Goal: Task Accomplishment & Management: Manage account settings

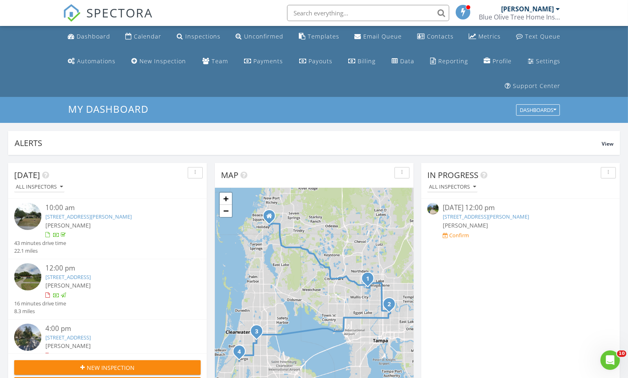
scroll to position [750, 640]
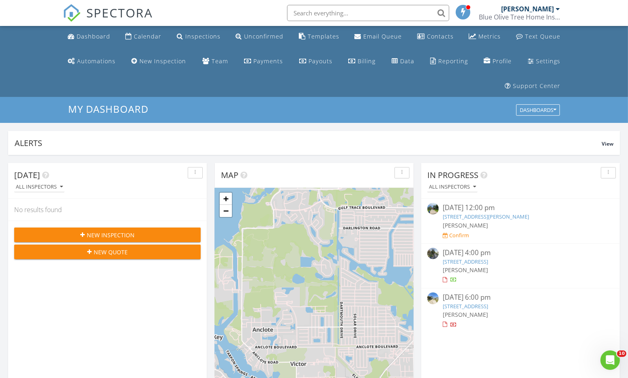
click at [467, 308] on link "[STREET_ADDRESS]" at bounding box center [464, 305] width 45 height 7
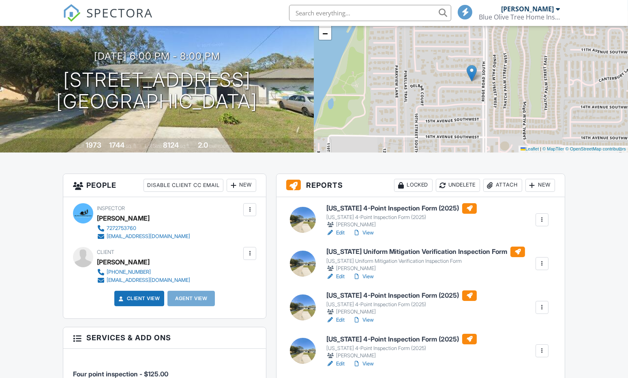
scroll to position [109, 0]
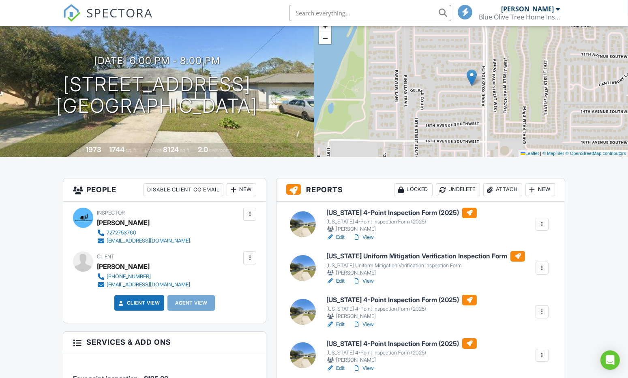
click at [338, 277] on link "Edit" at bounding box center [335, 281] width 18 height 8
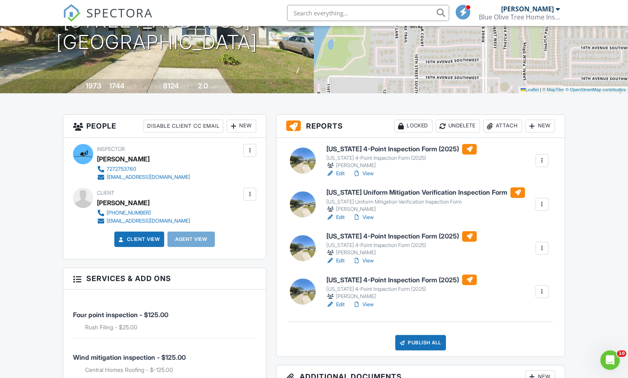
click at [543, 247] on div at bounding box center [542, 248] width 8 height 8
click at [501, 225] on div "Florida 4-Point Inspection Form (2025) Florida 4-Point Inspection Form (2025) M…" at bounding box center [420, 247] width 288 height 218
click at [338, 172] on link "Edit" at bounding box center [335, 173] width 18 height 8
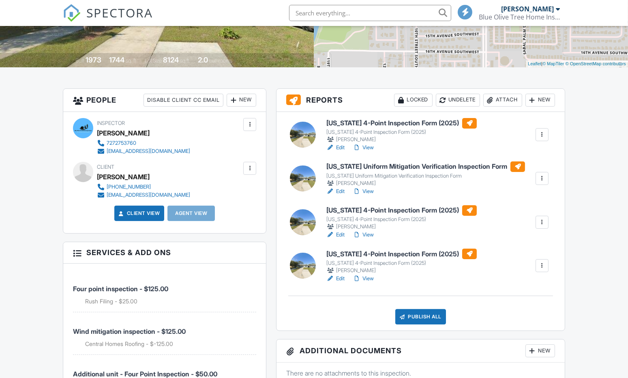
scroll to position [201, 0]
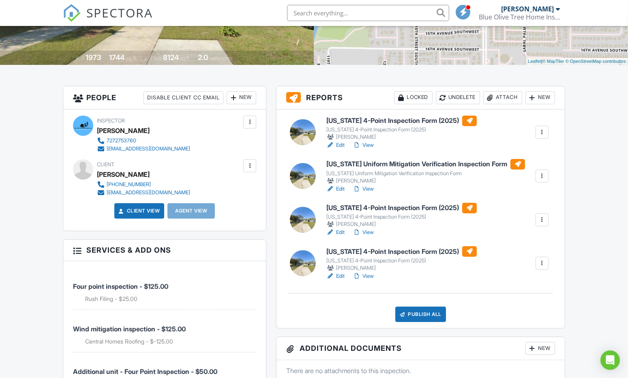
click at [542, 259] on div at bounding box center [542, 263] width 8 height 8
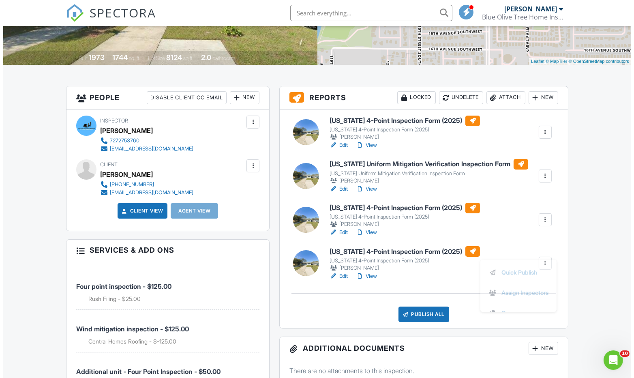
scroll to position [0, 0]
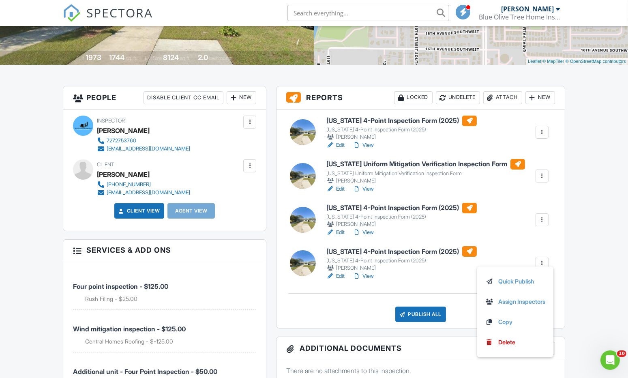
click at [505, 345] on div "Delete" at bounding box center [506, 342] width 17 height 9
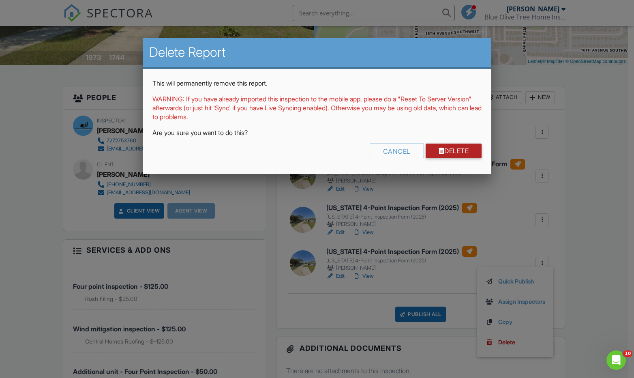
click at [451, 151] on link "Delete" at bounding box center [453, 150] width 56 height 15
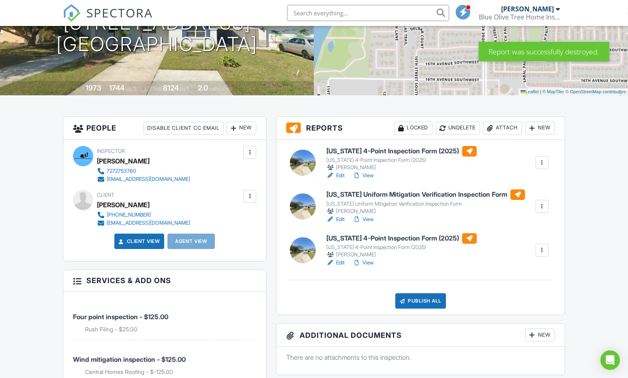
click at [372, 175] on link "View" at bounding box center [363, 175] width 21 height 8
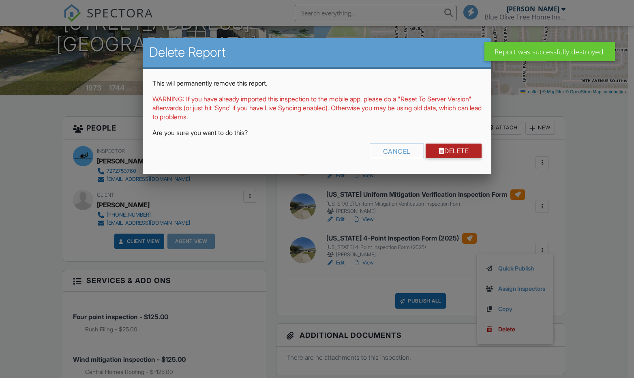
click at [462, 151] on link "Delete" at bounding box center [453, 150] width 56 height 15
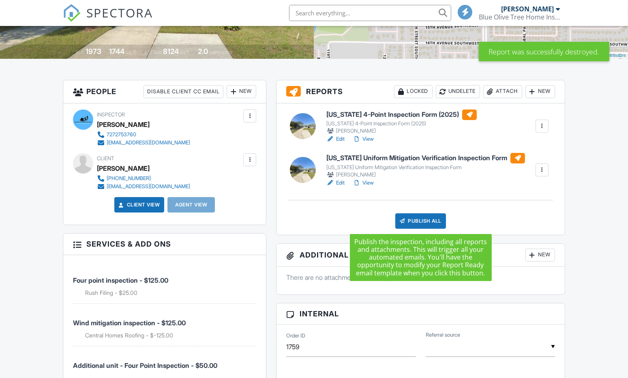
click at [409, 221] on div "Publish All" at bounding box center [420, 220] width 51 height 15
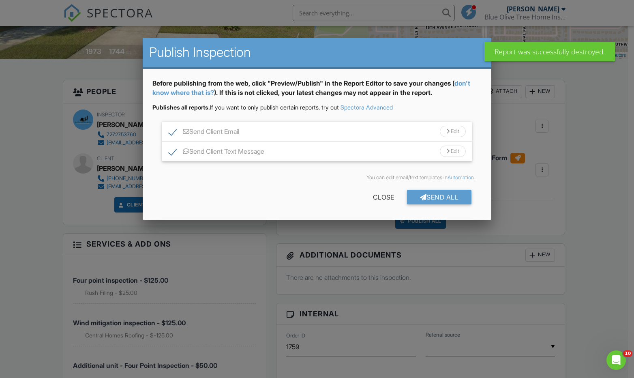
click at [433, 195] on div "Send All" at bounding box center [439, 197] width 65 height 15
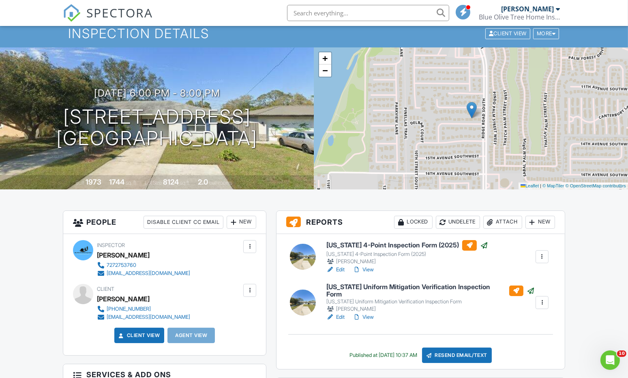
click at [363, 267] on link "View" at bounding box center [363, 269] width 21 height 8
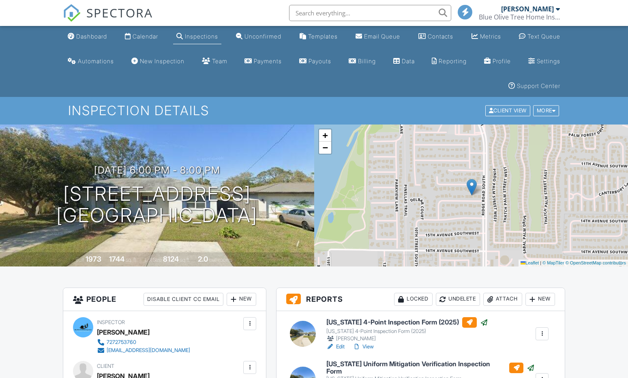
click at [98, 40] on link "Dashboard" at bounding box center [87, 36] width 46 height 15
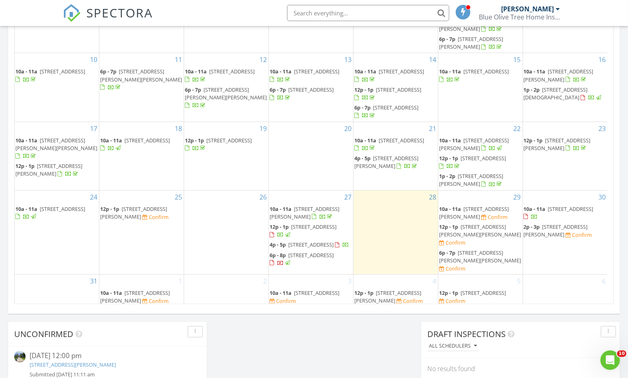
scroll to position [86, 0]
click at [315, 260] on span "722 13th Ave SW, Largo 33770" at bounding box center [310, 256] width 45 height 7
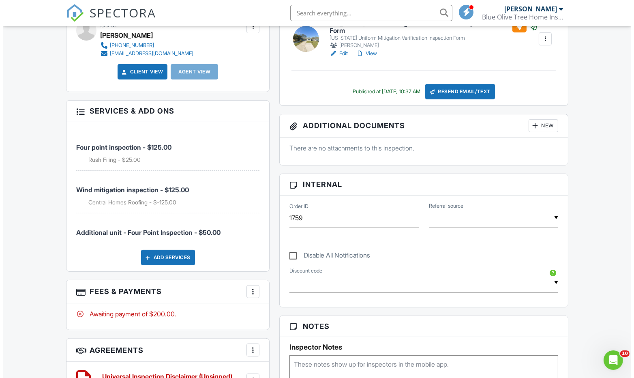
scroll to position [333, 0]
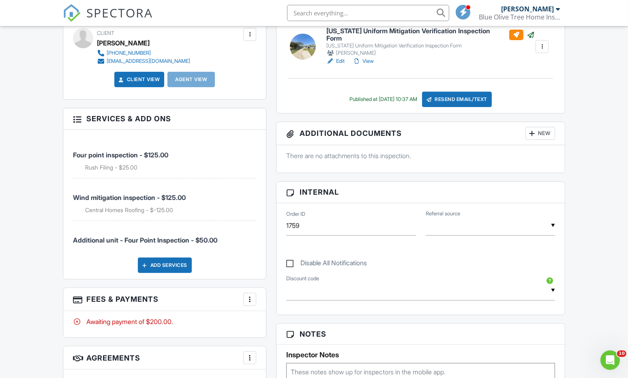
click at [624, 180] on html "SPECTORA Matthew Kristof Blue Olive Tree Home Inspections LLC Role: Inspector D…" at bounding box center [314, 347] width 628 height 1360
click at [253, 300] on div at bounding box center [250, 299] width 8 height 8
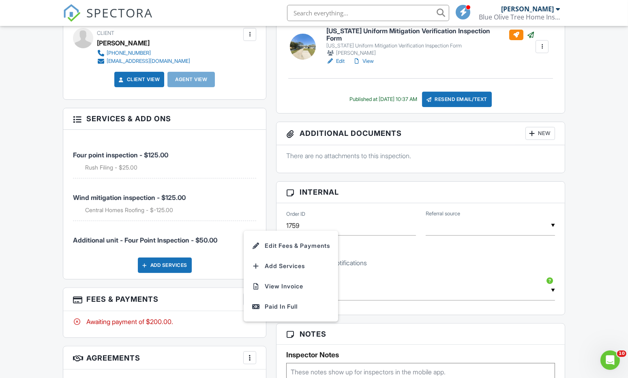
click at [285, 248] on li "Edit Fees & Payments" at bounding box center [290, 245] width 85 height 20
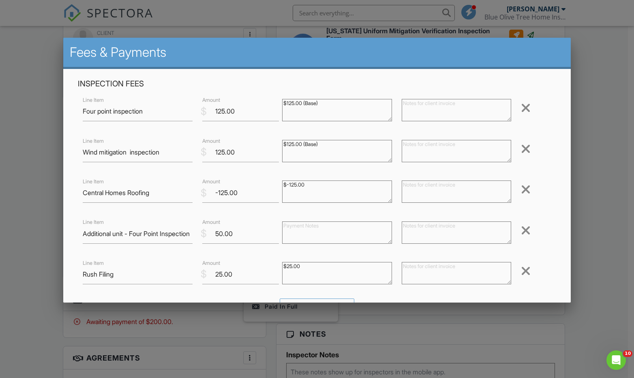
click at [521, 273] on div at bounding box center [526, 270] width 10 height 13
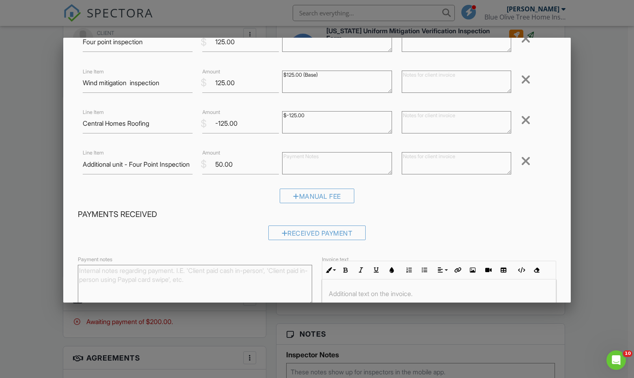
scroll to position [146, 0]
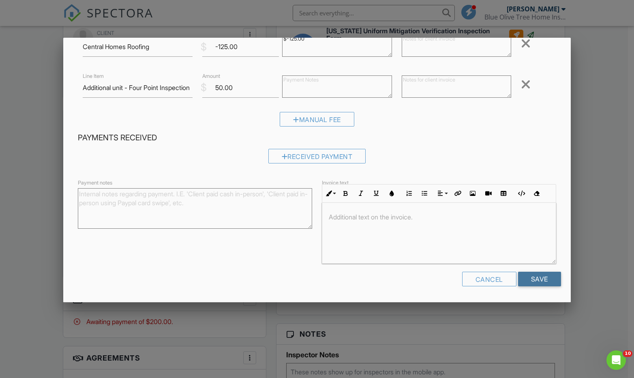
click at [536, 283] on input "Save" at bounding box center [539, 278] width 43 height 15
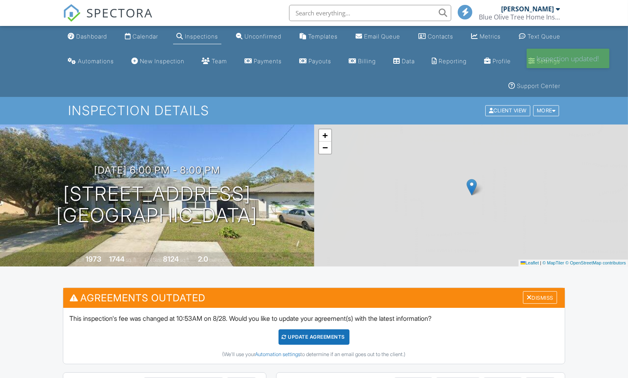
click at [292, 335] on div "Update Agreements" at bounding box center [313, 336] width 71 height 15
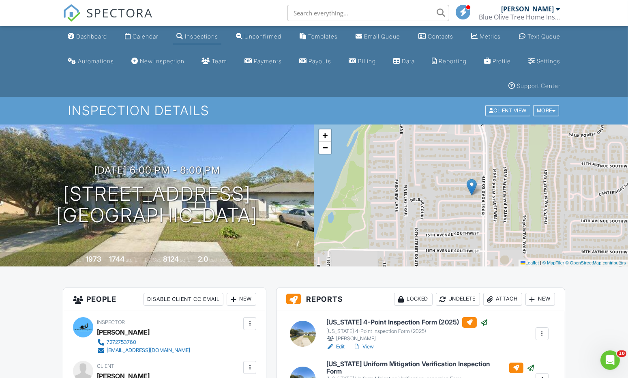
click at [98, 39] on div "Dashboard" at bounding box center [91, 36] width 31 height 7
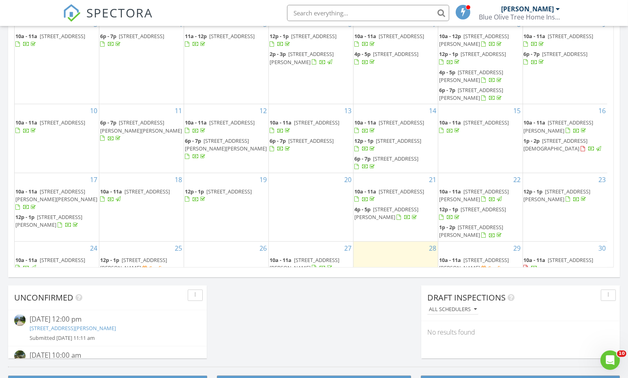
scroll to position [93, 0]
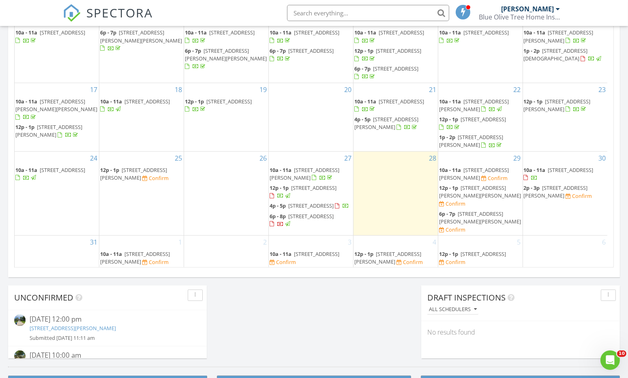
drag, startPoint x: 624, startPoint y: 281, endPoint x: 631, endPoint y: 186, distance: 95.5
click at [627, 186] on html "SPECTORA Matthew Kristof Blue Olive Tree Home Inspections LLC Role: Inspector D…" at bounding box center [314, 69] width 628 height 1190
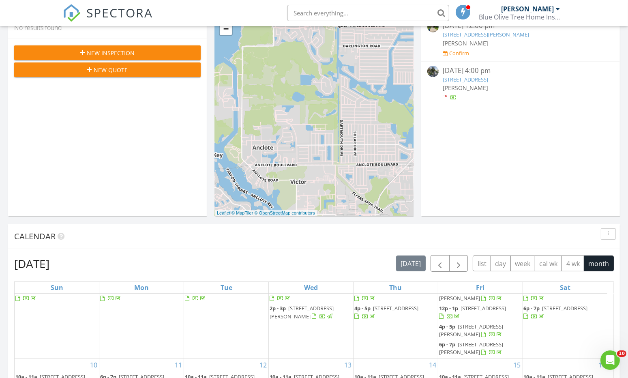
scroll to position [0, 0]
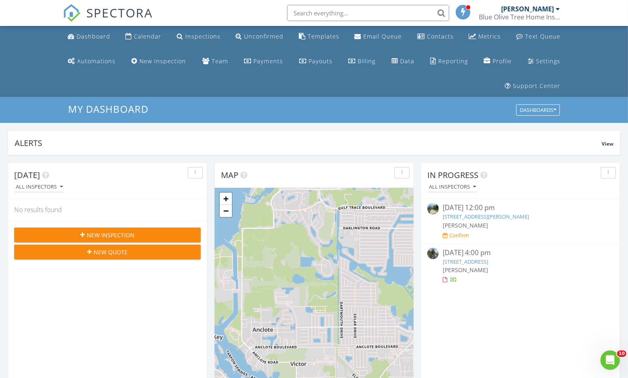
click at [148, 56] on link "New Inspection" at bounding box center [158, 61] width 61 height 15
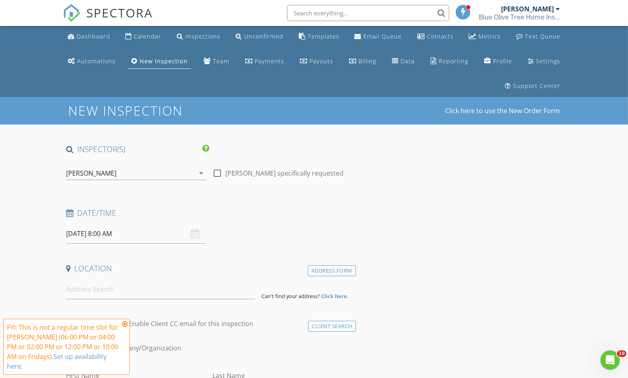
click at [87, 233] on input "[DATE] 8:00 AM" at bounding box center [136, 234] width 140 height 20
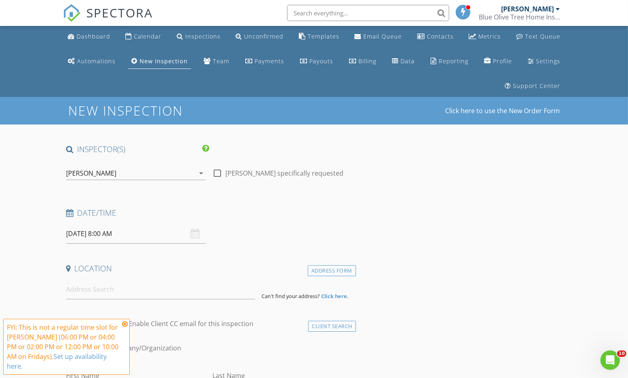
click at [93, 235] on input "[DATE] 8:00 AM" at bounding box center [136, 234] width 140 height 20
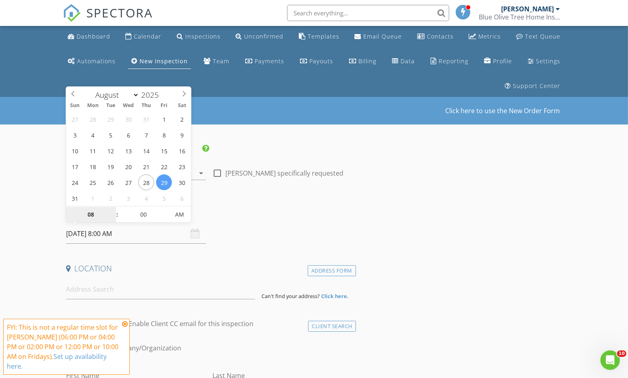
select select "8"
type input "[DATE] 8:00 AM"
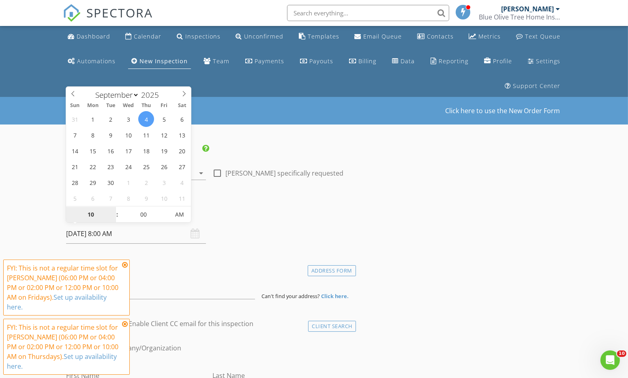
type input "10"
type input "[DATE] 10:00 AM"
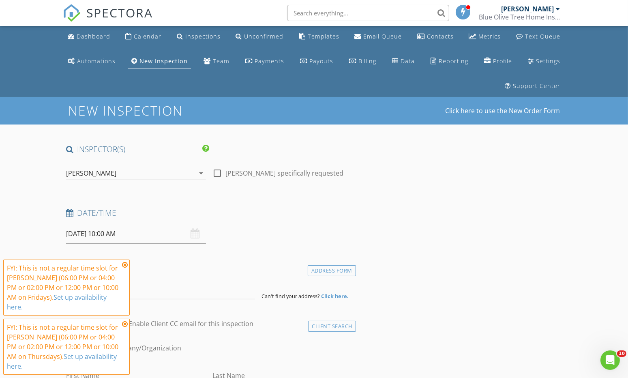
click at [79, 241] on input "[DATE] 10:00 AM" at bounding box center [136, 234] width 140 height 20
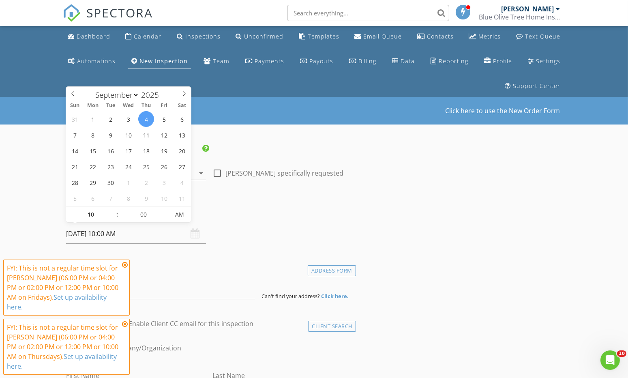
select select "7"
click at [72, 96] on icon at bounding box center [73, 94] width 6 height 6
type input "[DATE] 10:00 AM"
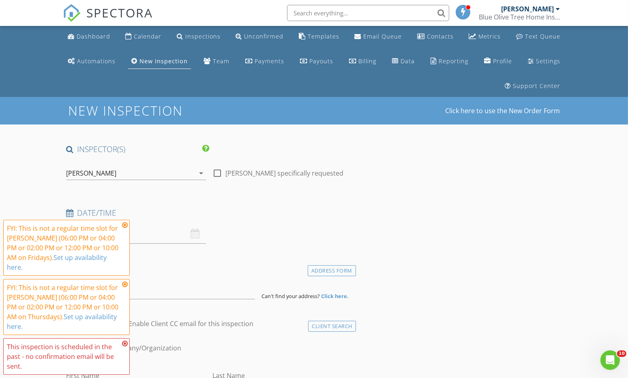
click at [324, 216] on h4 "Date/Time" at bounding box center [209, 212] width 286 height 11
click at [125, 226] on icon at bounding box center [125, 225] width 6 height 6
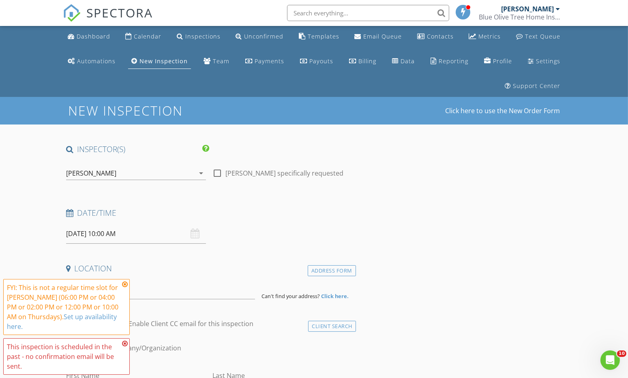
click at [124, 284] on icon at bounding box center [125, 284] width 6 height 6
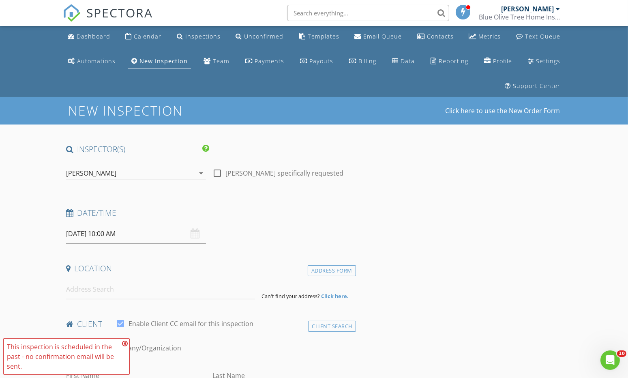
click at [124, 342] on icon at bounding box center [125, 343] width 6 height 6
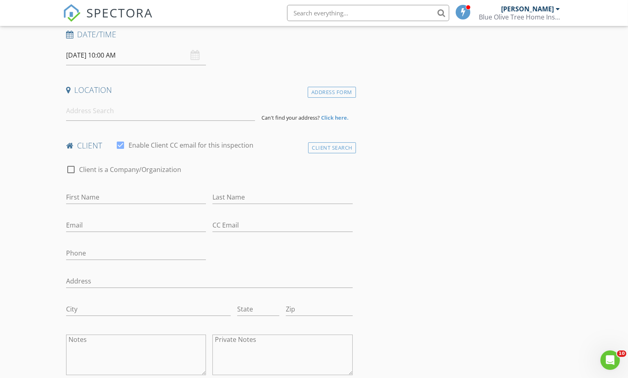
scroll to position [177, 0]
click at [84, 201] on input "First Name" at bounding box center [136, 198] width 140 height 13
type input "tr"
click at [325, 147] on div "Client Search" at bounding box center [332, 149] width 48 height 11
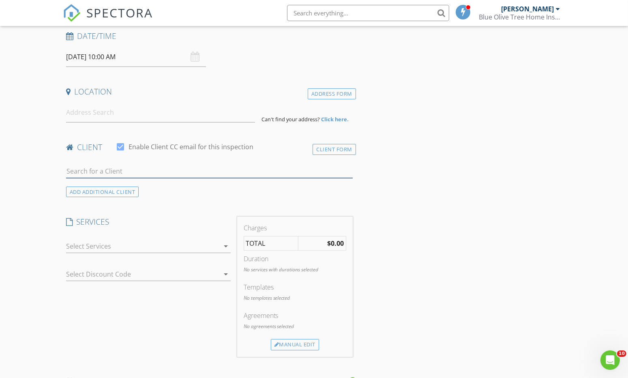
click at [167, 171] on input "text" at bounding box center [209, 171] width 286 height 13
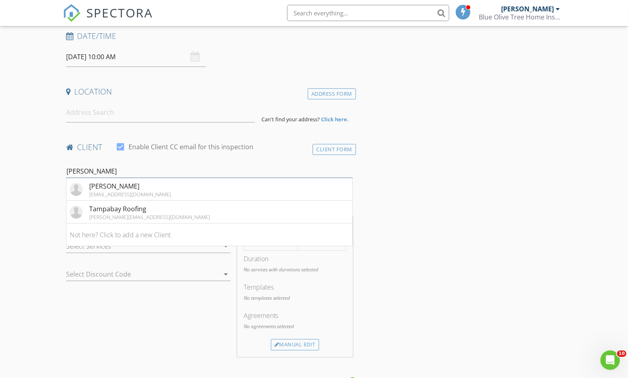
type input "trish"
click at [152, 211] on div "Tampabay Roofing trish@tampabayroofing.com" at bounding box center [149, 212] width 121 height 16
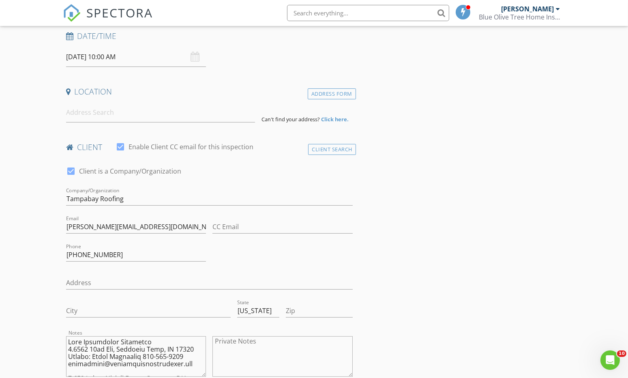
type textarea "Wind Mitigation Addresses 1.6470 69th Ave, Pinellas Park, FL 33781 Client: Harr…"
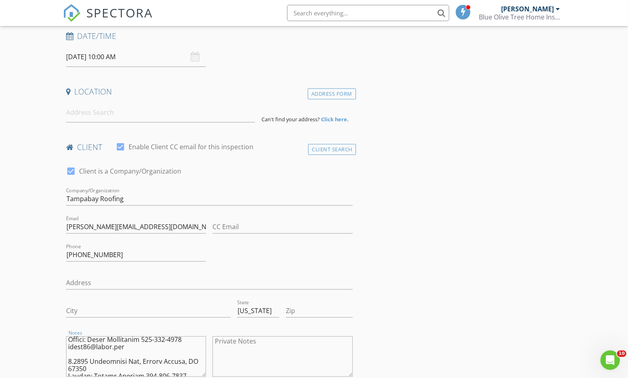
scroll to position [0, 0]
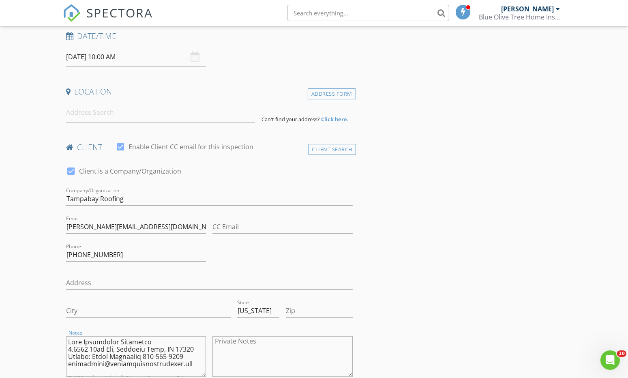
drag, startPoint x: 157, startPoint y: 372, endPoint x: 48, endPoint y: 308, distance: 126.8
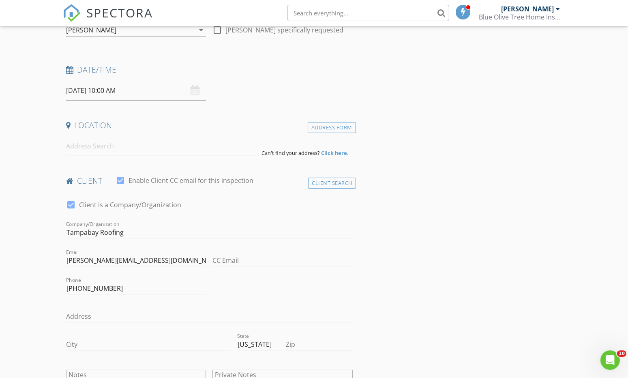
scroll to position [141, 0]
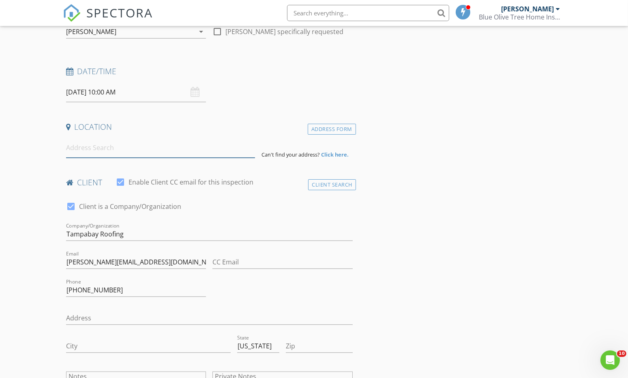
click at [95, 150] on input at bounding box center [160, 148] width 189 height 20
paste input "12808 US-19, Hudson, FL 34667"
type input "12808 U.S. 19, Hudson, FL 34667, USA"
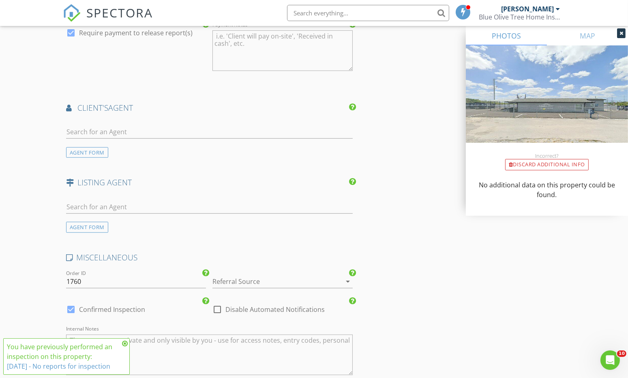
scroll to position [1130, 0]
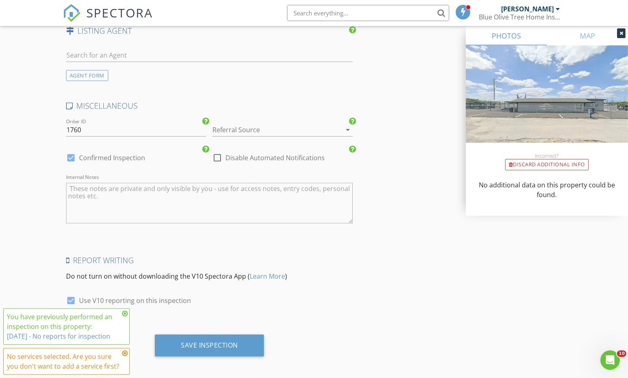
click at [180, 342] on div "Save Inspection" at bounding box center [209, 345] width 109 height 22
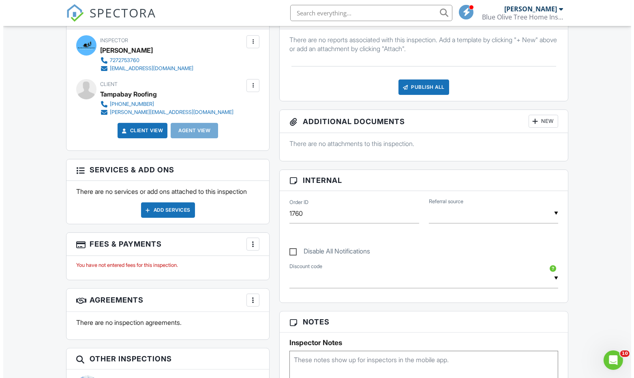
scroll to position [279, 0]
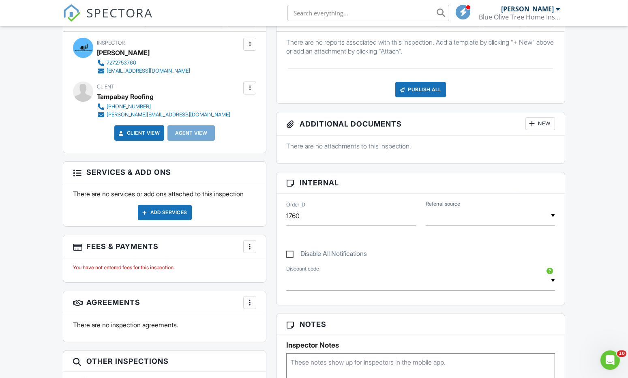
drag, startPoint x: 633, startPoint y: 122, endPoint x: 624, endPoint y: 217, distance: 96.0
click at [624, 217] on html "SPECTORA Matthew Kristof Blue Olive Tree Home Inspections LLC Role: Inspector D…" at bounding box center [314, 254] width 628 height 1066
click at [166, 210] on div "Add Services" at bounding box center [165, 212] width 54 height 15
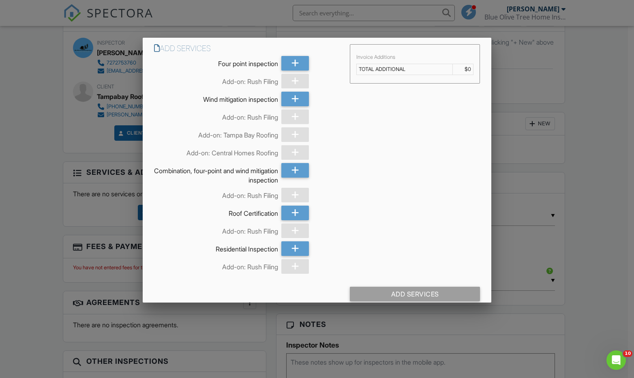
click at [291, 102] on icon at bounding box center [295, 99] width 8 height 15
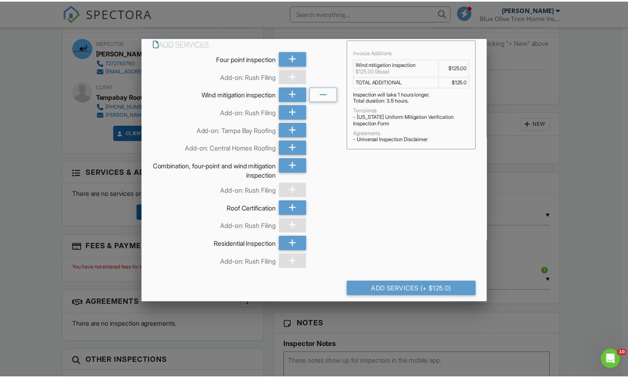
scroll to position [11, 0]
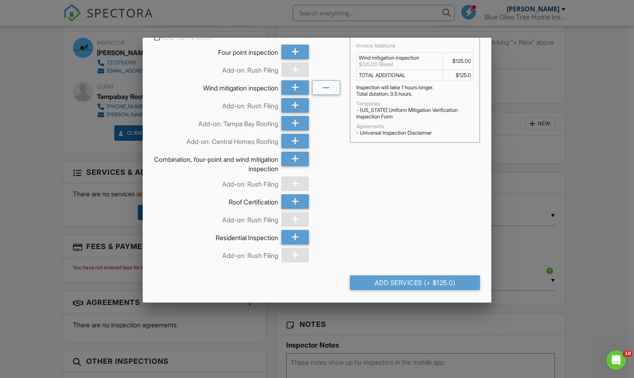
drag, startPoint x: 581, startPoint y: 241, endPoint x: 605, endPoint y: 234, distance: 25.1
click at [605, 234] on div at bounding box center [317, 195] width 634 height 472
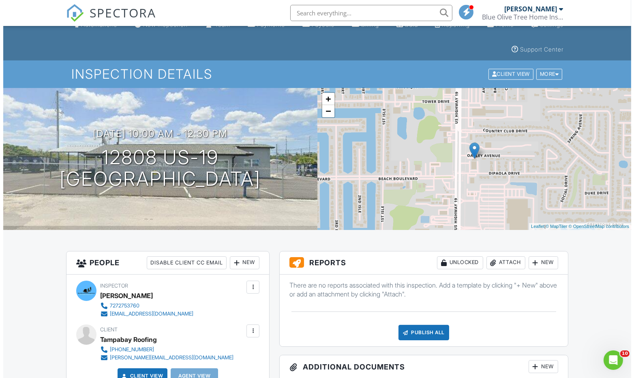
scroll to position [0, 0]
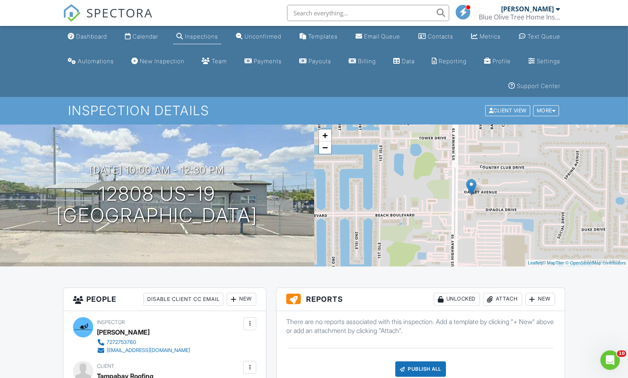
click at [552, 108] on div at bounding box center [554, 110] width 4 height 5
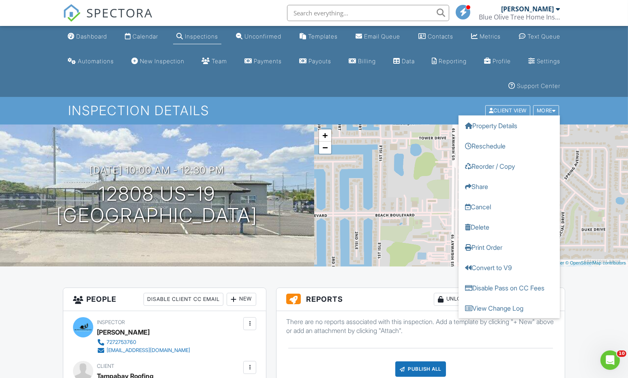
click at [477, 225] on link "Delete" at bounding box center [508, 227] width 101 height 20
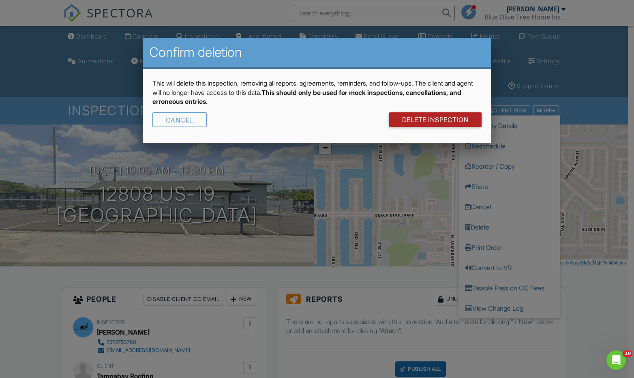
click at [439, 122] on link "DELETE Inspection" at bounding box center [435, 119] width 93 height 15
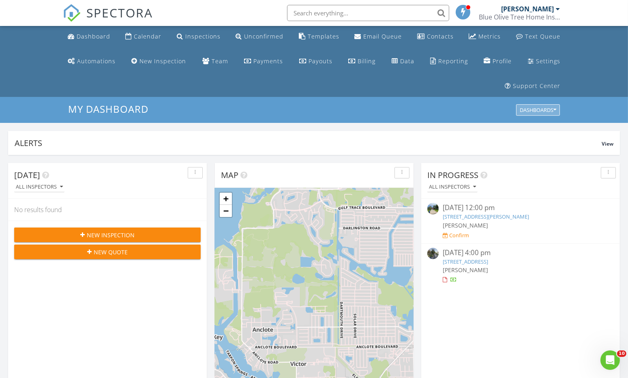
click at [541, 107] on div "Dashboards" at bounding box center [537, 110] width 36 height 6
click at [362, 59] on div "Billing" at bounding box center [366, 61] width 18 height 8
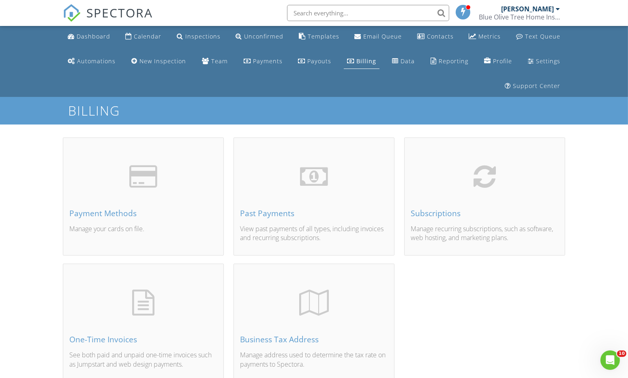
click at [265, 62] on div "Payments" at bounding box center [268, 61] width 30 height 8
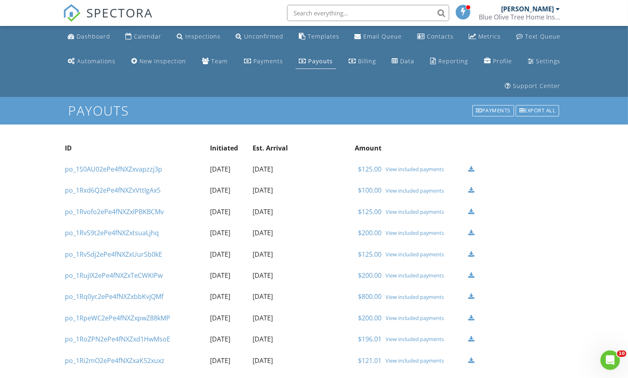
click at [64, 38] on li "Dashboard" at bounding box center [89, 36] width 52 height 21
click at [88, 39] on div "Dashboard" at bounding box center [94, 36] width 34 height 8
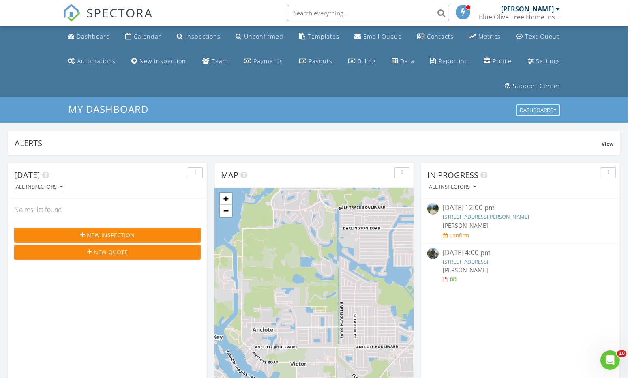
click at [374, 14] on input "text" at bounding box center [368, 13] width 162 height 16
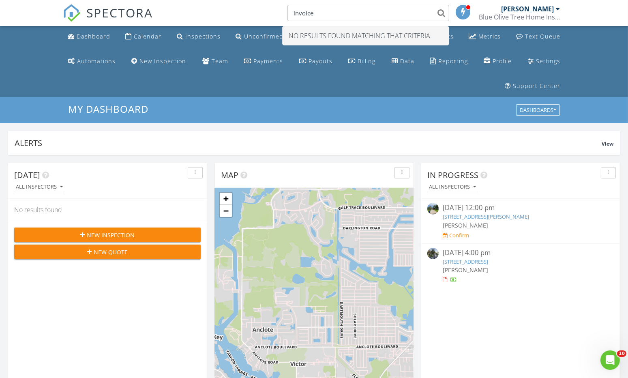
type input "invoice"
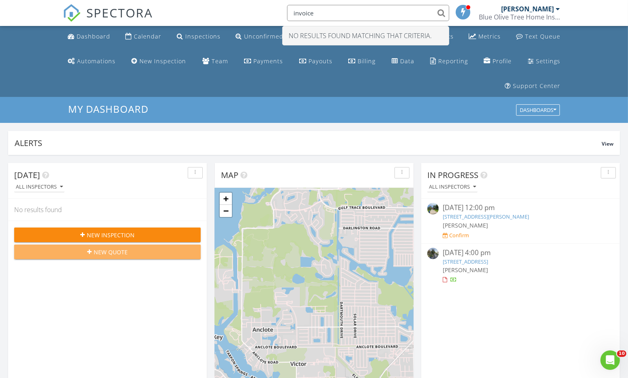
click at [111, 253] on span "New Quote" at bounding box center [111, 252] width 34 height 9
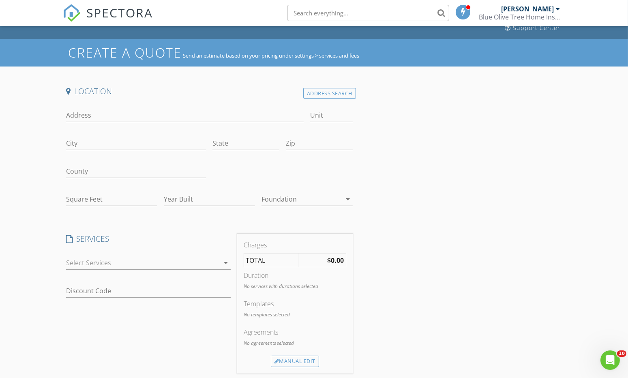
scroll to position [52, 0]
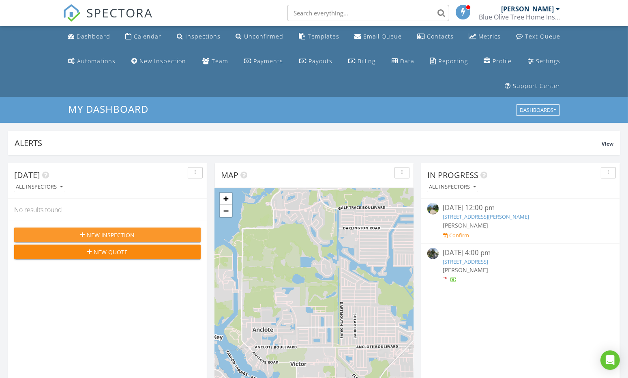
click at [109, 235] on span "New Inspection" at bounding box center [111, 235] width 48 height 9
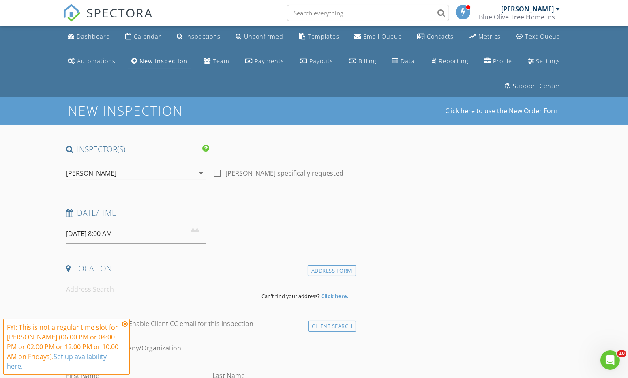
click at [81, 40] on div "Dashboard" at bounding box center [94, 36] width 34 height 8
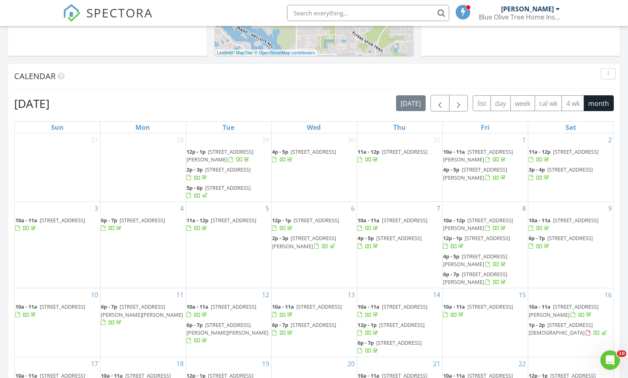
scroll to position [341, 0]
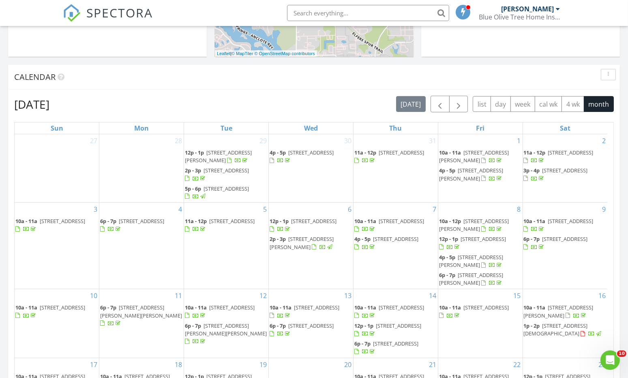
click at [352, 11] on input "text" at bounding box center [368, 13] width 162 height 16
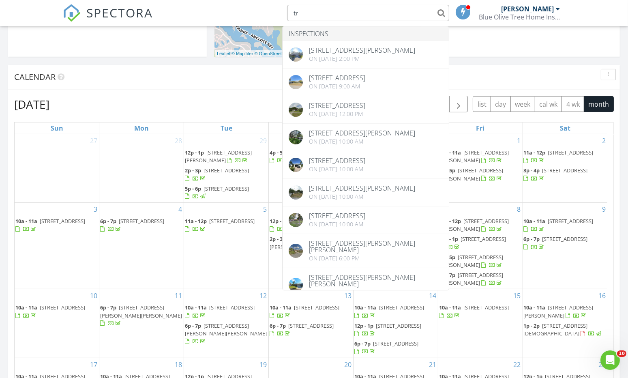
type input "t"
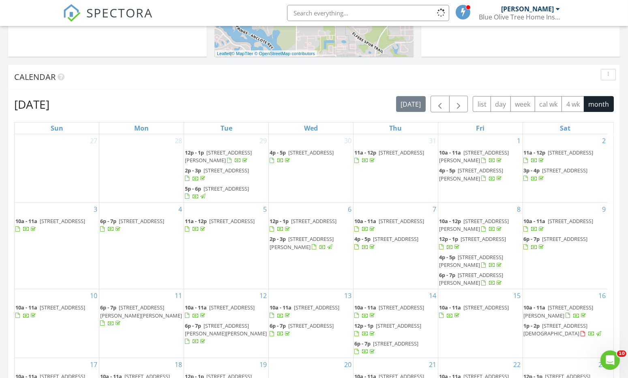
paste input "12808 US-19, Hudson, FL 34667"
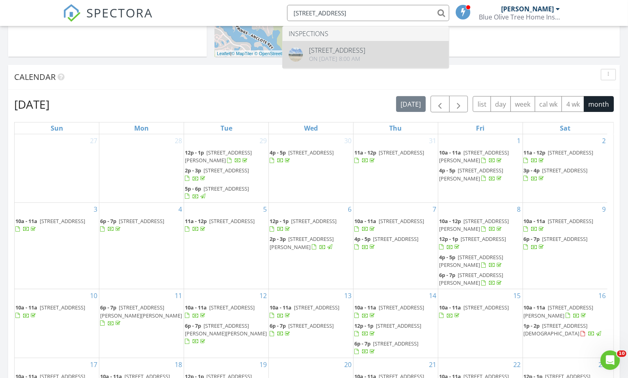
type input "12808 US-19, Hudson, FL 34667"
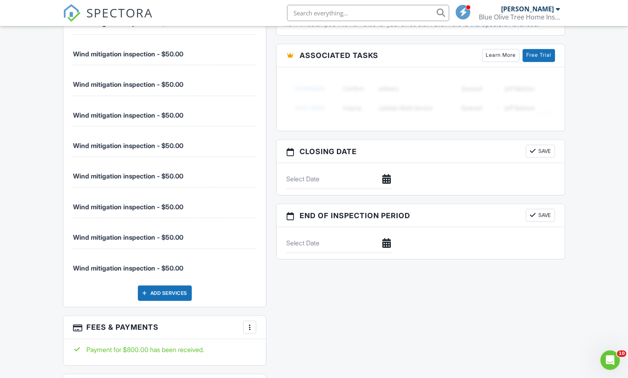
scroll to position [675, 0]
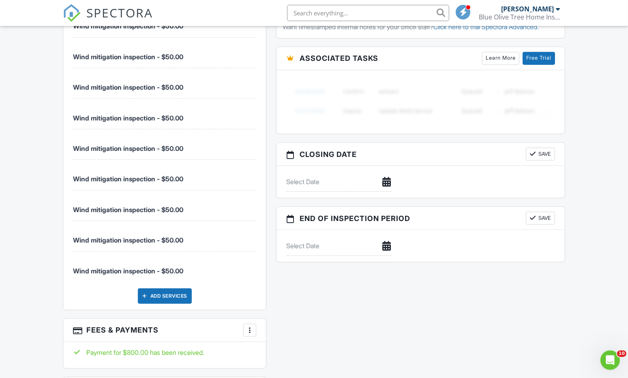
click at [627, 231] on html "SPECTORA Matthew Kristof Blue Olive Tree Home Inspections LLC Role: Inspector D…" at bounding box center [314, 36] width 628 height 1422
click at [190, 270] on li "Wind mitigation inspection - $50.00" at bounding box center [164, 267] width 183 height 30
click at [175, 267] on span "Wind mitigation inspection - $50.00" at bounding box center [128, 271] width 110 height 8
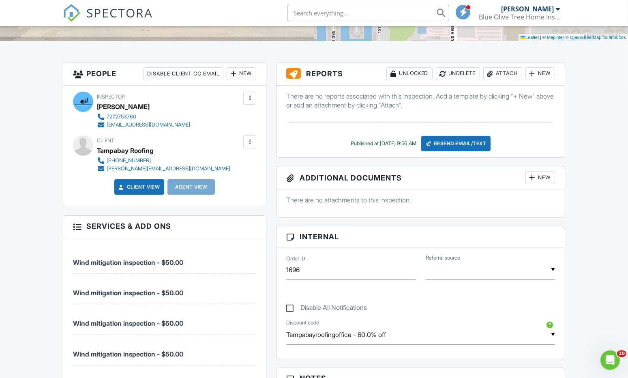
scroll to position [221, 0]
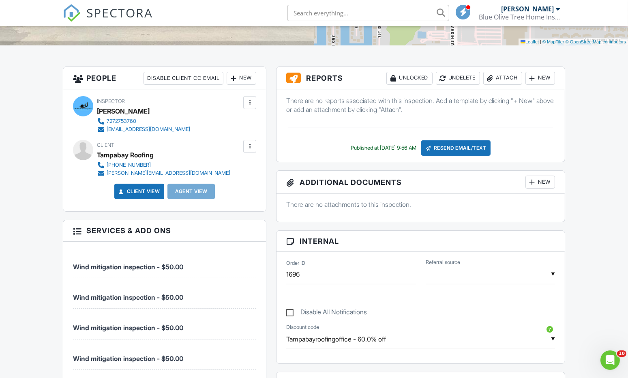
click at [142, 189] on link "Client View" at bounding box center [138, 191] width 43 height 8
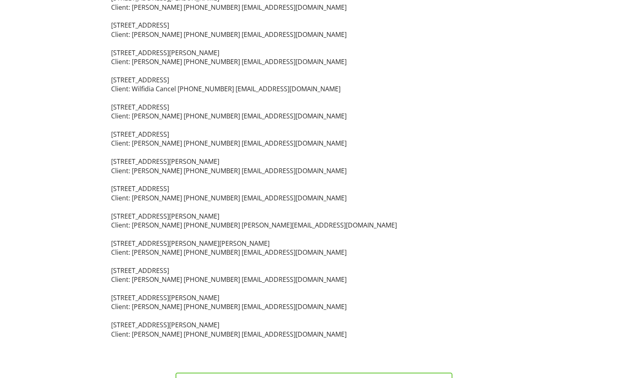
scroll to position [1201, 0]
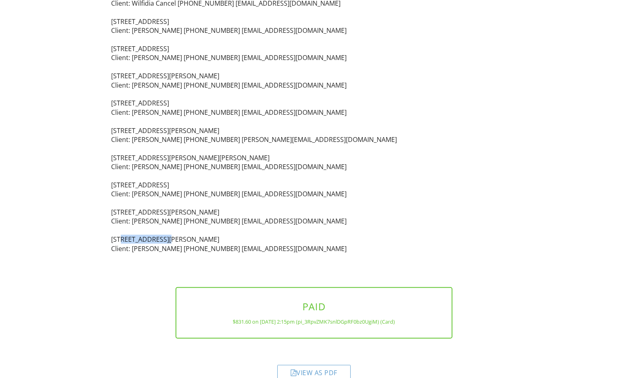
drag, startPoint x: 122, startPoint y: 221, endPoint x: 166, endPoint y: 223, distance: 44.2
click at [166, 223] on p "[STREET_ADDRESS] Client: [PERSON_NAME] [PHONE_NUMBER] [EMAIL_ADDRESS][DOMAIN_NA…" at bounding box center [313, 40] width 405 height 426
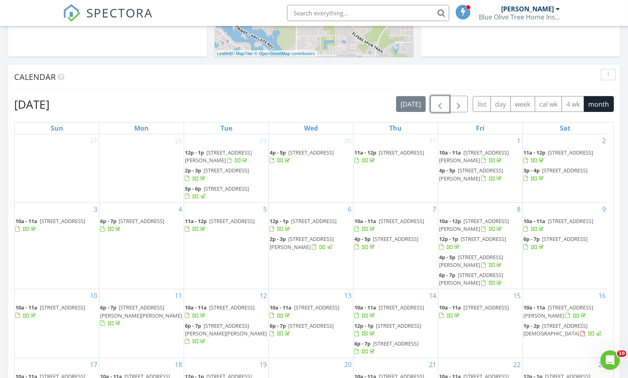
click at [442, 106] on span "button" at bounding box center [440, 105] width 10 height 10
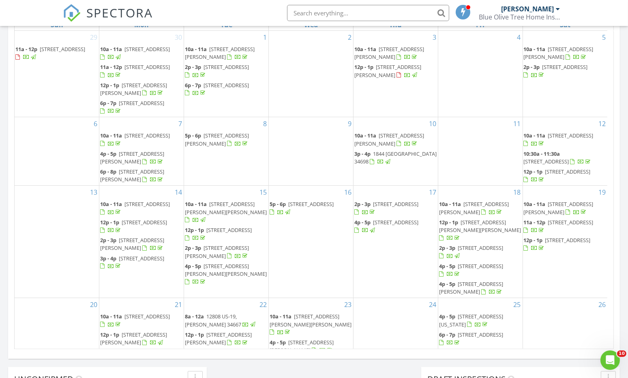
scroll to position [87, 0]
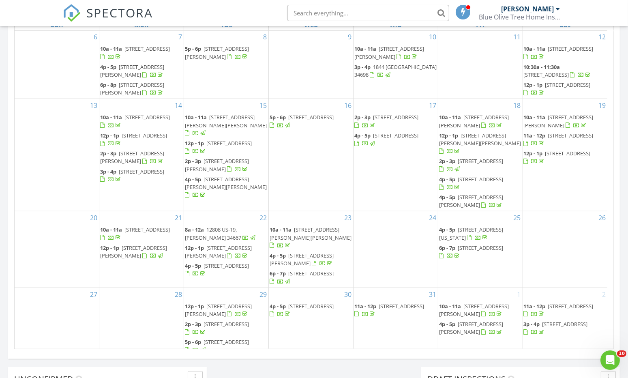
click at [165, 326] on div "28" at bounding box center [141, 322] width 84 height 68
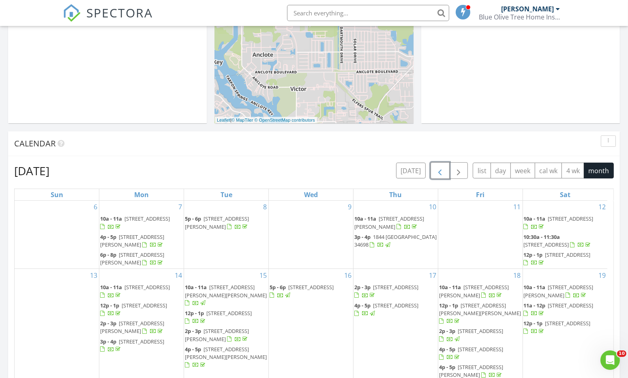
scroll to position [276, 0]
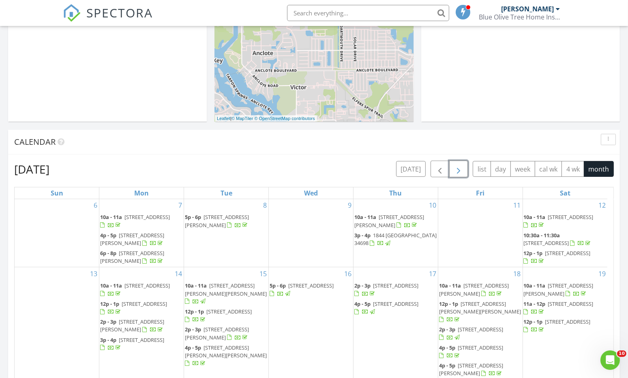
click at [460, 168] on span "button" at bounding box center [458, 170] width 10 height 10
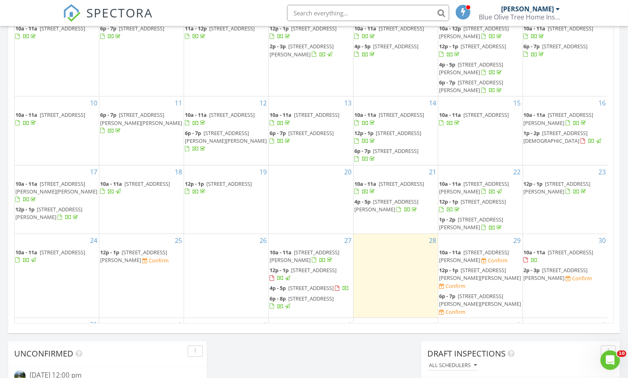
scroll to position [93, 0]
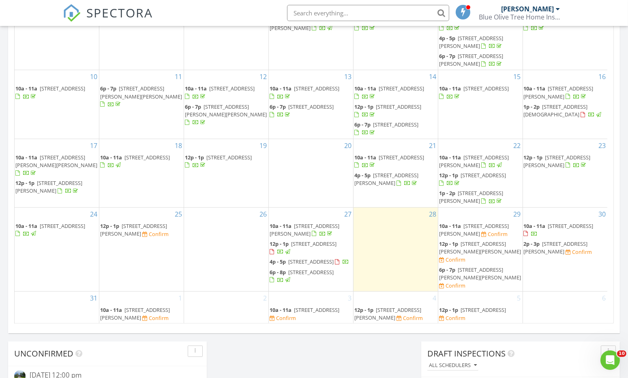
click at [319, 258] on span "1354 Eastfield Dr, Clearwater 33764" at bounding box center [310, 261] width 45 height 7
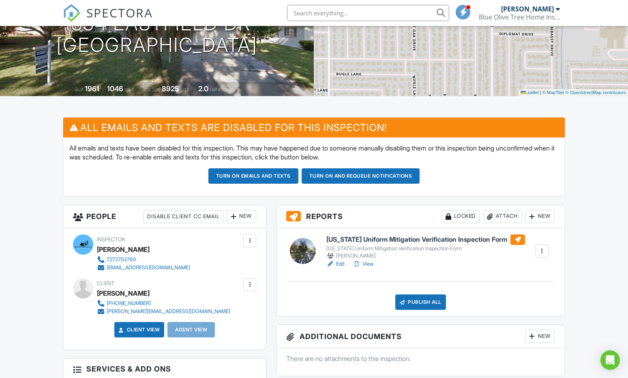
scroll to position [172, 0]
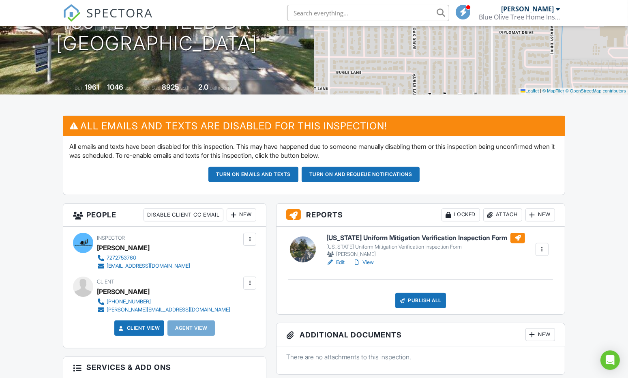
click at [242, 212] on div "New" at bounding box center [242, 214] width 30 height 13
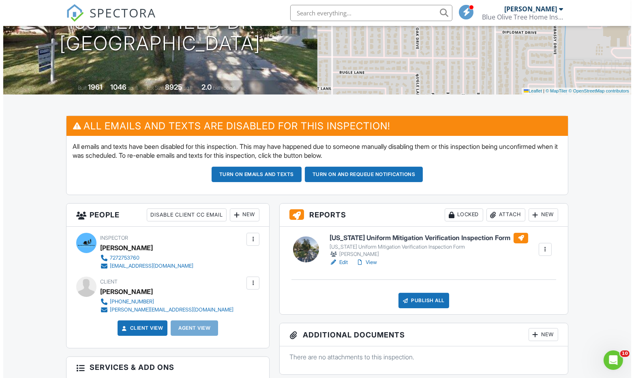
scroll to position [0, 0]
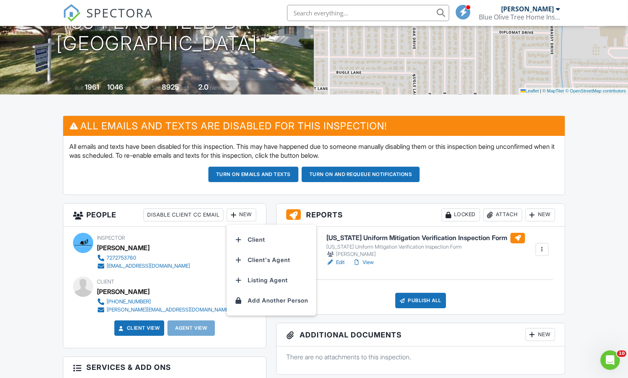
click at [246, 256] on li "Client's Agent" at bounding box center [271, 260] width 80 height 20
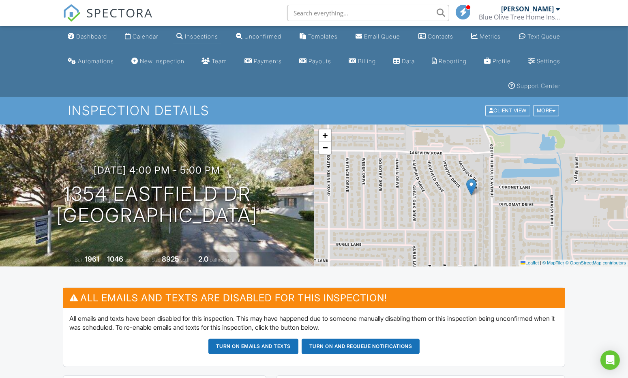
click at [77, 31] on link "Dashboard" at bounding box center [87, 36] width 46 height 15
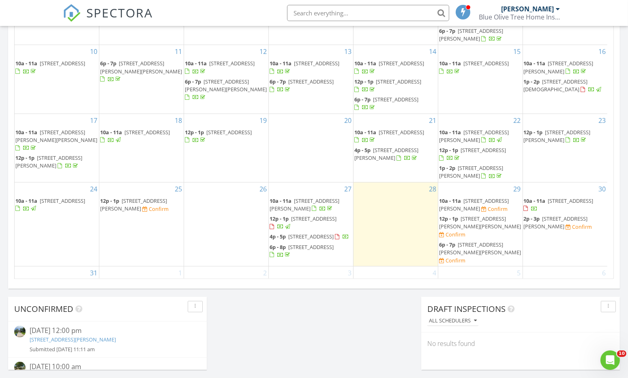
scroll to position [93, 0]
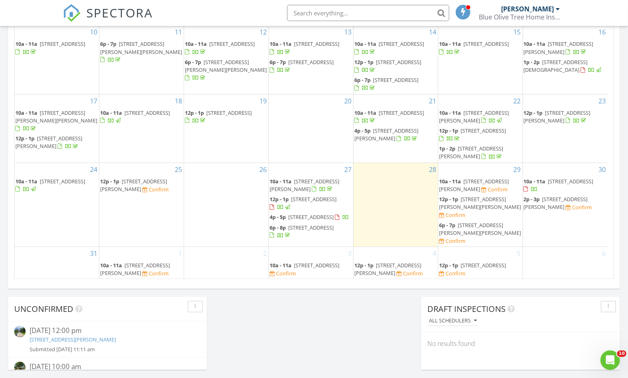
click at [338, 331] on div "Today All Inspectors No results found New Inspection New Quote Map + − Leaflet …" at bounding box center [314, 8] width 628 height 737
click at [466, 183] on span "5853 Lafayette St, New Port Richey 34652" at bounding box center [474, 184] width 70 height 15
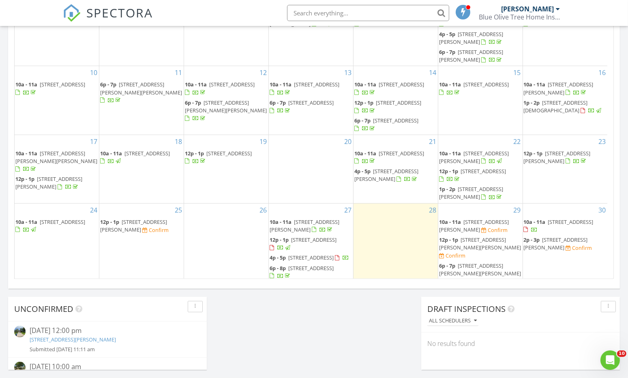
scroll to position [93, 0]
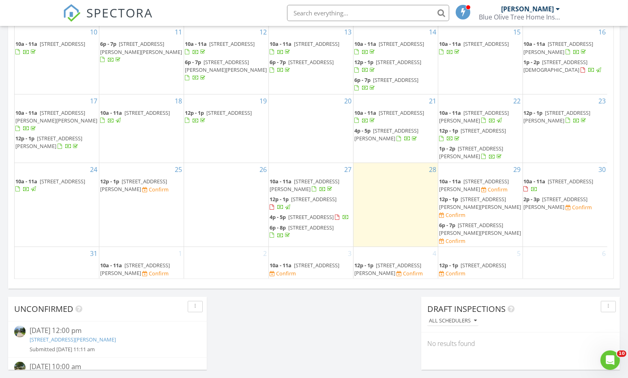
click at [459, 201] on span "[STREET_ADDRESS][PERSON_NAME][PERSON_NAME]" at bounding box center [480, 202] width 82 height 15
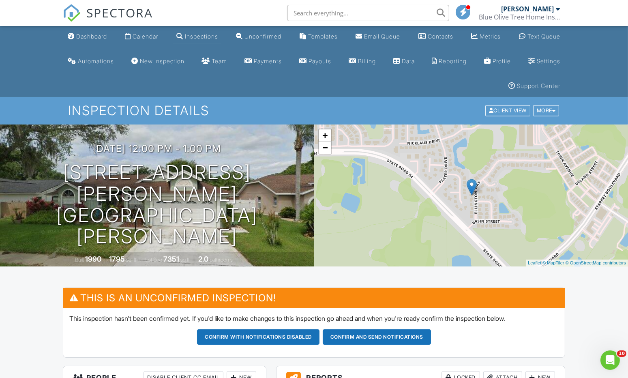
click at [85, 32] on link "Dashboard" at bounding box center [87, 36] width 46 height 15
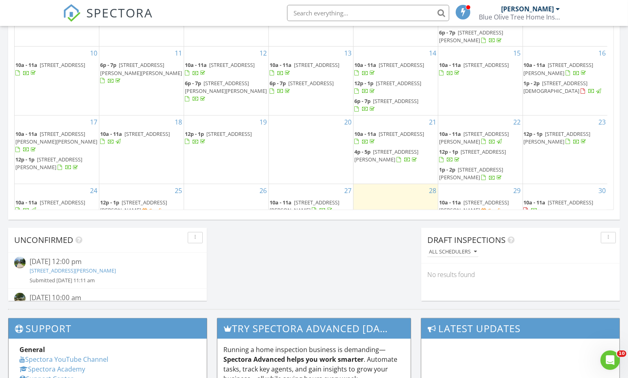
scroll to position [93, 0]
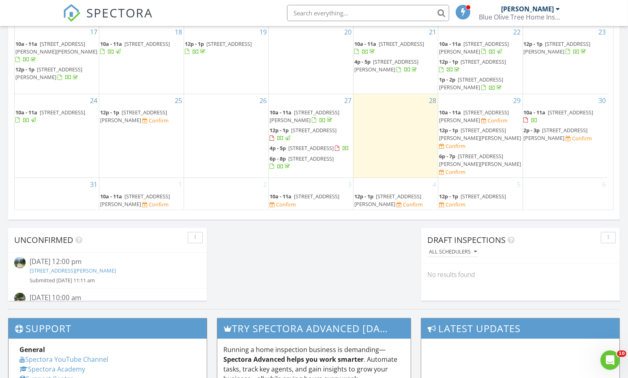
click at [465, 152] on span "13702 Trull Way, Hudson 34669" at bounding box center [480, 159] width 82 height 15
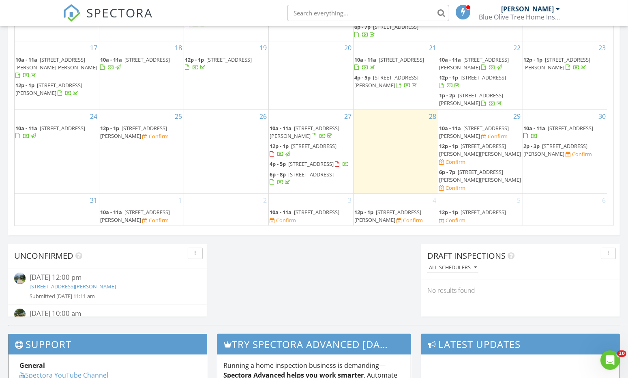
scroll to position [93, 0]
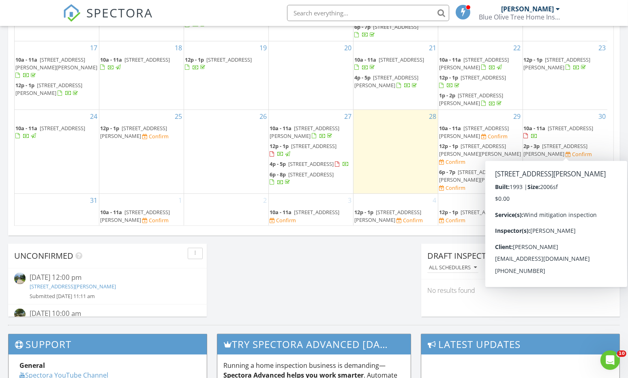
click at [552, 148] on span "4415 Overlook Dr NE, St. Petersburg 33703" at bounding box center [556, 149] width 64 height 15
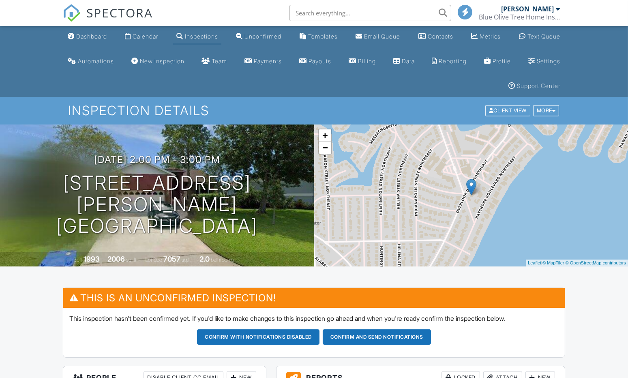
click at [92, 40] on div "Dashboard" at bounding box center [91, 36] width 31 height 7
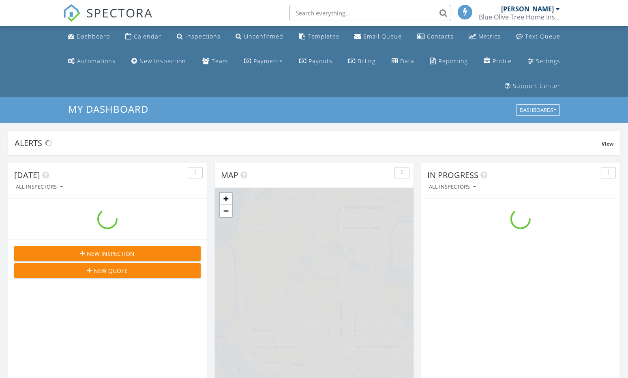
scroll to position [750, 640]
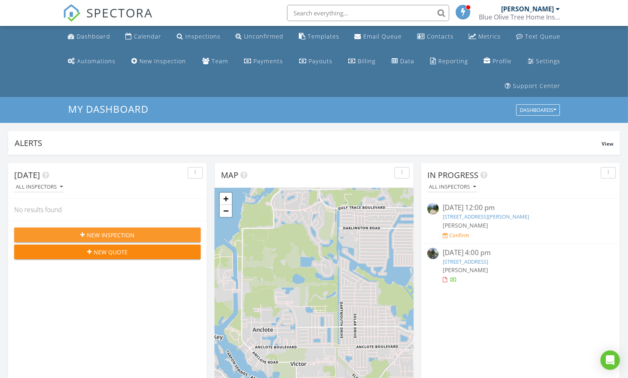
click at [81, 231] on div "New Inspection" at bounding box center [107, 235] width 173 height 9
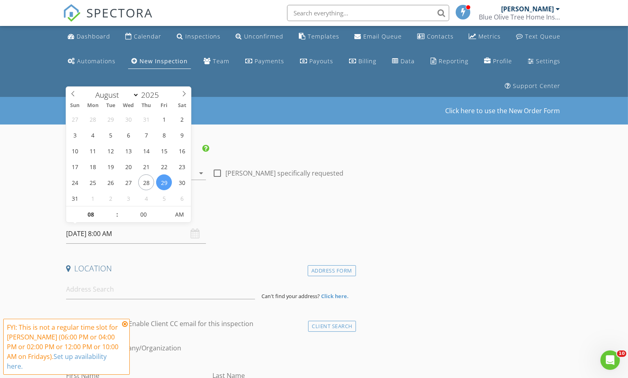
click at [90, 240] on input "[DATE] 8:00 AM" at bounding box center [136, 234] width 140 height 20
type input "08/28/2025 8:00 AM"
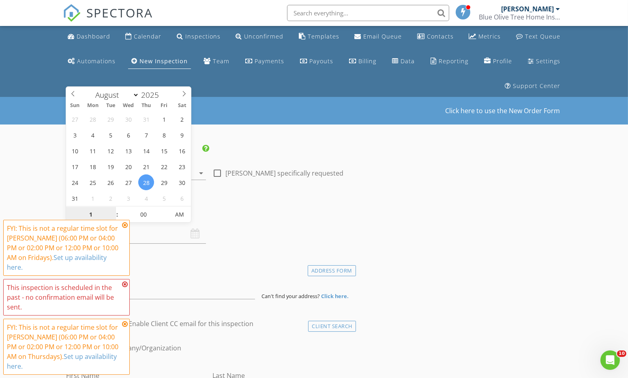
type input "10"
type input "[DATE] 10:00 AM"
click at [159, 290] on input at bounding box center [160, 289] width 189 height 20
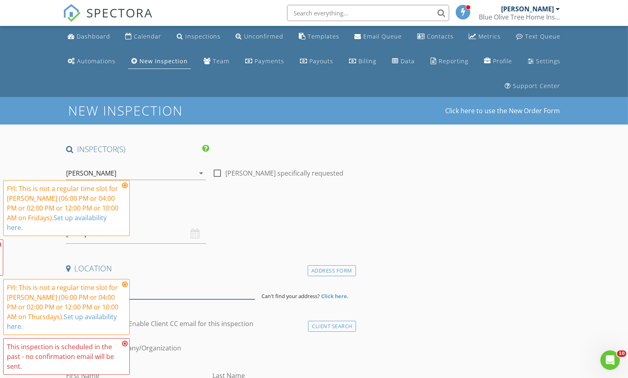
paste input "12808 US-19, Hudson, FL 34667"
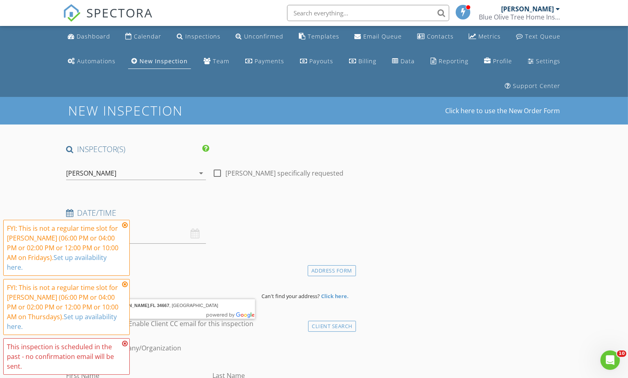
type input "12808 U.S. 19, Hudson, FL 34667, USA"
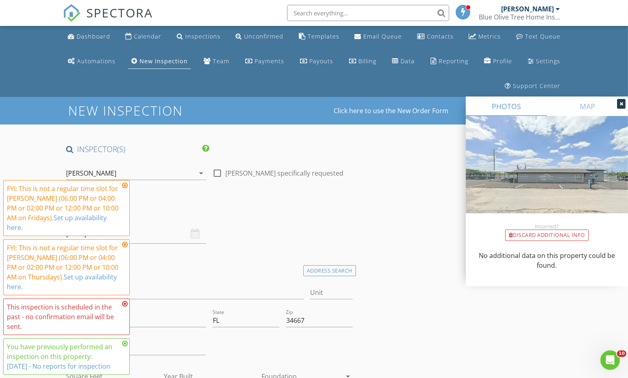
click at [123, 186] on icon at bounding box center [125, 185] width 6 height 6
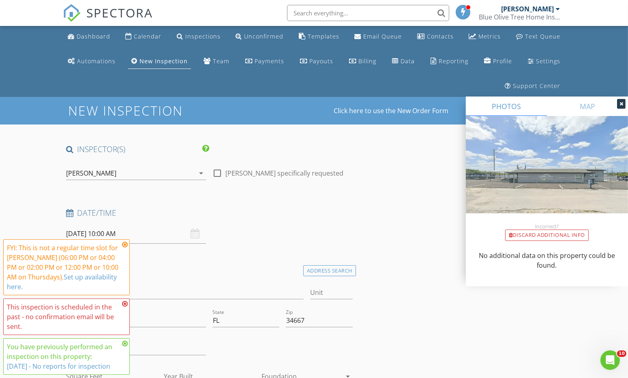
click at [124, 246] on icon at bounding box center [125, 244] width 6 height 6
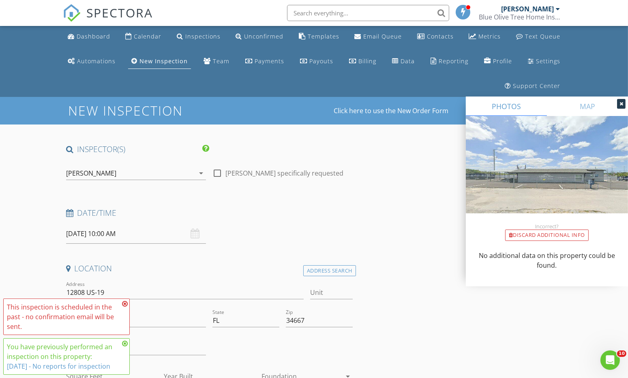
click at [125, 305] on icon at bounding box center [125, 303] width 6 height 6
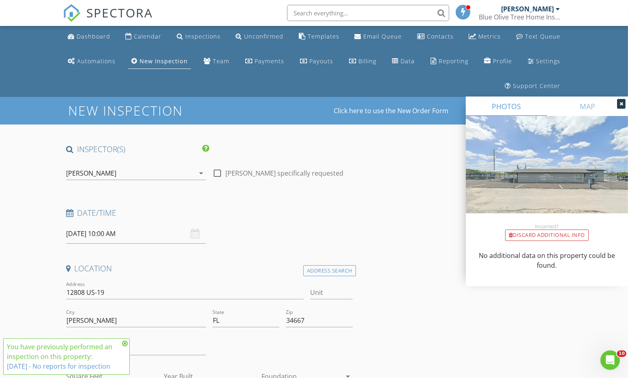
click at [125, 343] on icon at bounding box center [125, 343] width 6 height 6
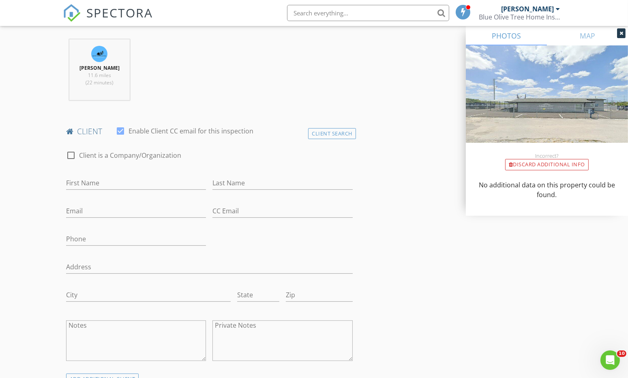
scroll to position [342, 0]
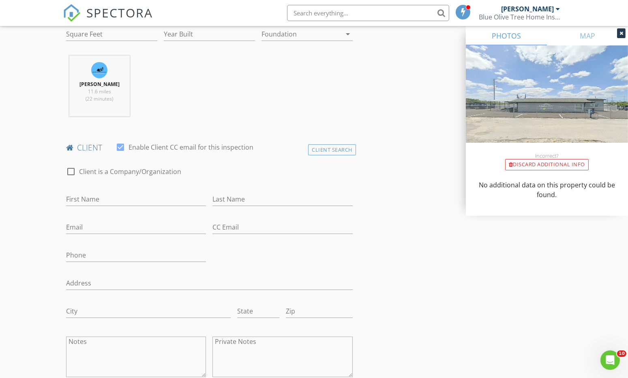
click at [321, 148] on div "Client Search" at bounding box center [332, 149] width 48 height 11
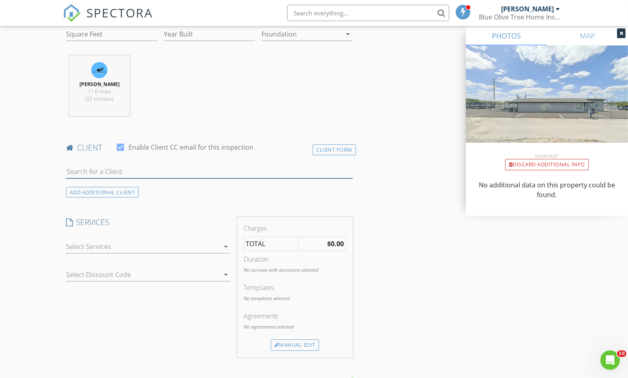
click at [254, 171] on input "text" at bounding box center [209, 171] width 286 height 13
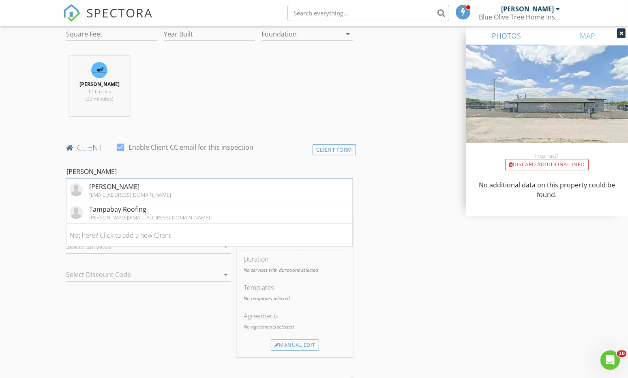
type input "trish"
click at [140, 205] on div "Tampabay Roofing" at bounding box center [149, 209] width 121 height 10
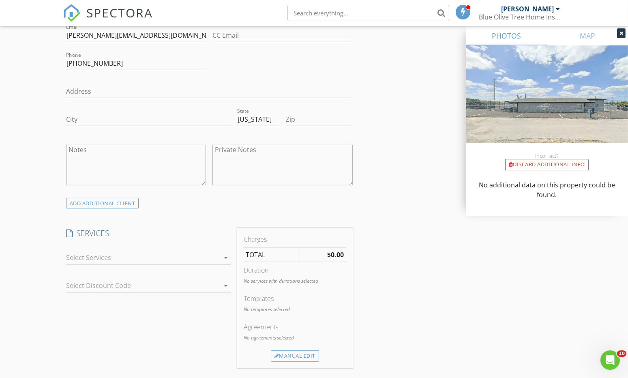
scroll to position [536, 0]
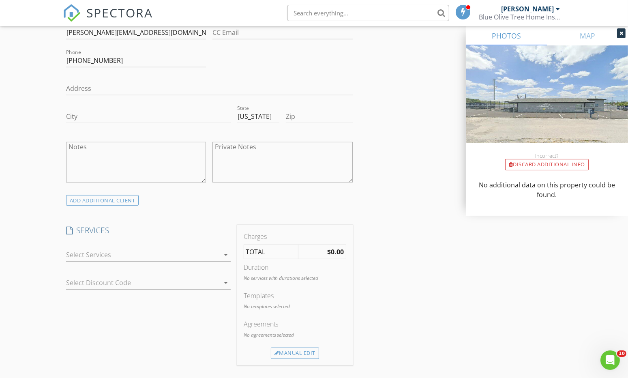
click at [98, 151] on textarea "Notes" at bounding box center [136, 162] width 140 height 41
paste textarea "1.1116 Rolling Stone Run, Odessa, FL 33556 Client: Sanju Mathew 813-503-5117 sa…"
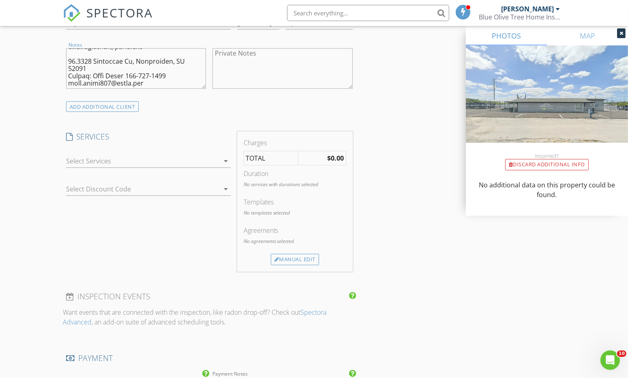
scroll to position [587, 0]
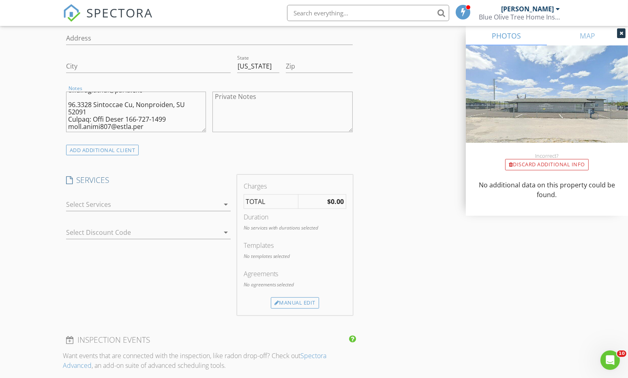
type textarea "1.1116 Rolling Stone Run, Odessa, FL 33556 Client: Sanju Mathew 813-503-5117 sa…"
click at [165, 200] on div at bounding box center [142, 204] width 153 height 13
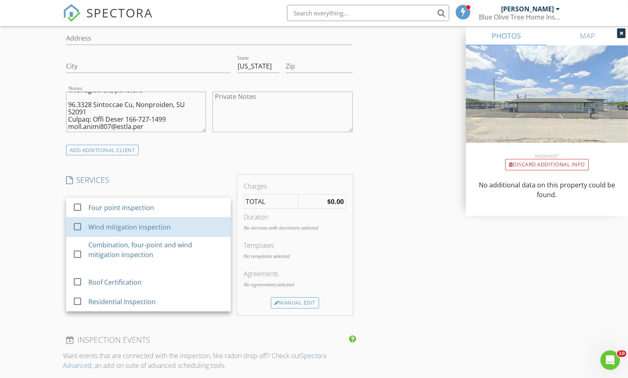
click at [143, 224] on div "Wind mitigation inspection" at bounding box center [129, 227] width 82 height 10
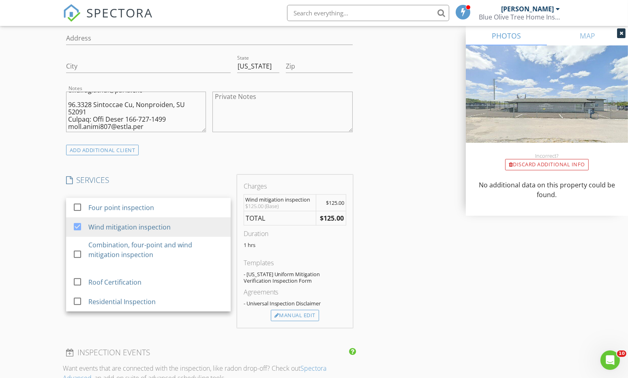
click at [295, 313] on div "Manual Edit" at bounding box center [295, 315] width 48 height 11
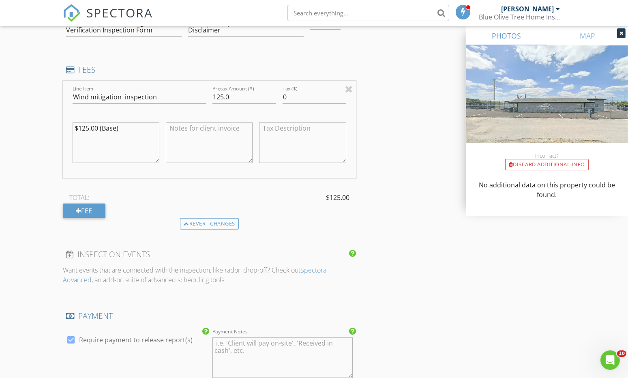
scroll to position [766, 0]
click at [75, 208] on div "Fee" at bounding box center [84, 212] width 43 height 15
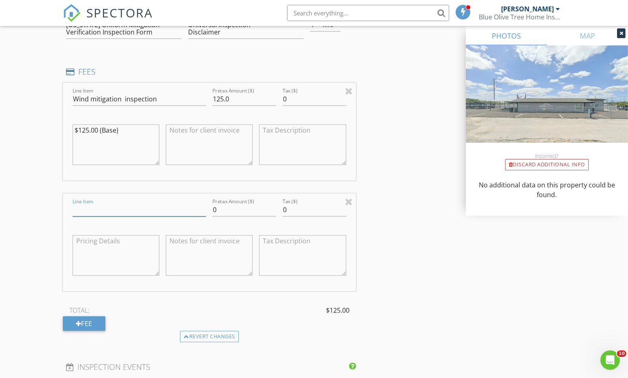
click at [102, 207] on input "Line Item" at bounding box center [139, 209] width 133 height 13
type input "Wind mitigation inspection"
click at [350, 198] on div at bounding box center [349, 202] width 8 height 10
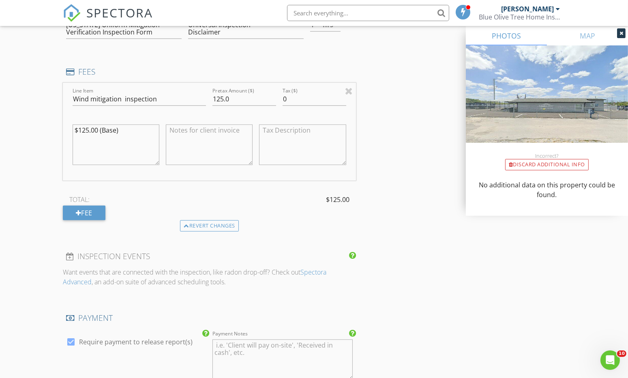
scroll to position [1227, 0]
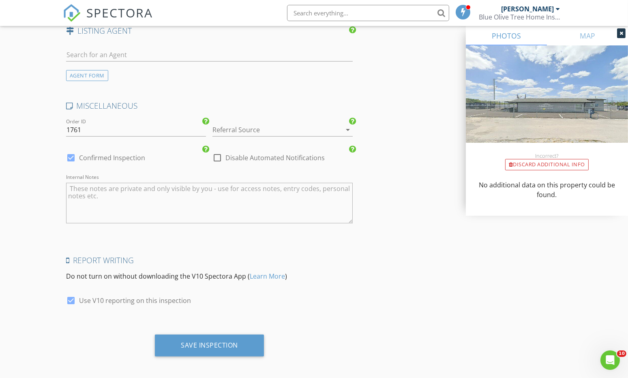
click at [198, 341] on div "Save Inspection" at bounding box center [209, 345] width 57 height 8
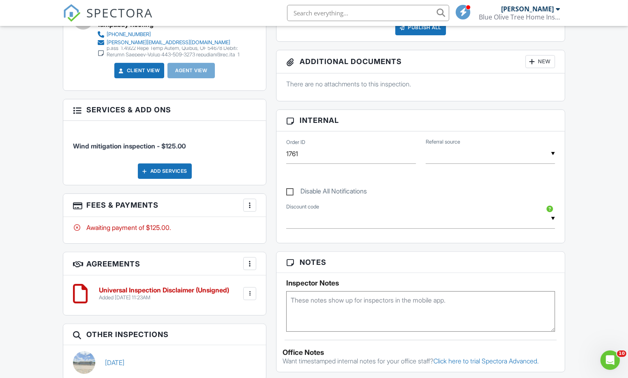
click at [252, 203] on div at bounding box center [250, 205] width 8 height 8
click at [267, 226] on li "Edit Fees & Payments" at bounding box center [290, 230] width 85 height 20
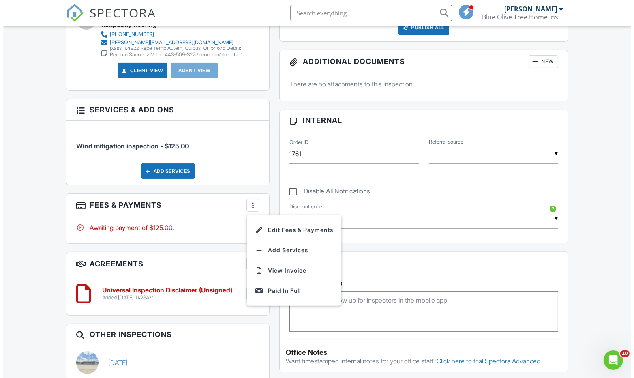
scroll to position [357, 0]
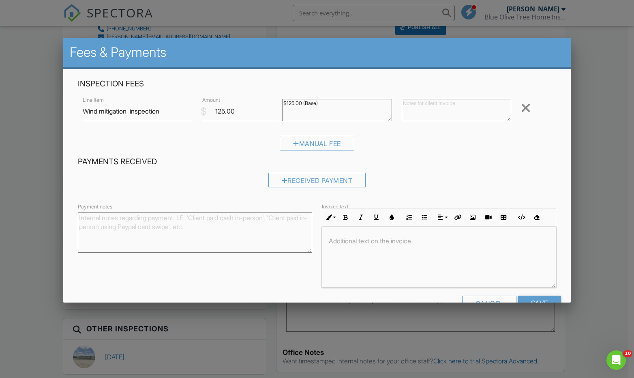
click at [24, 228] on div at bounding box center [317, 195] width 634 height 472
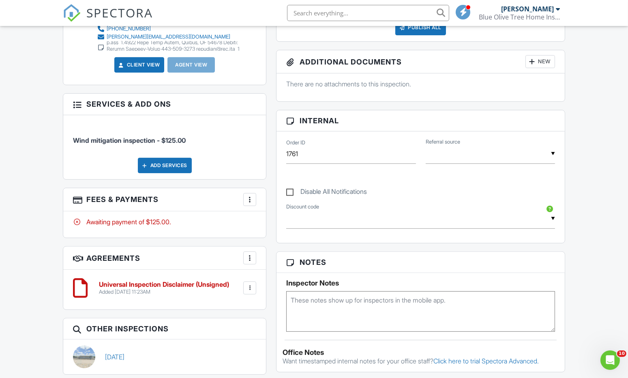
click at [171, 158] on div "Add Services" at bounding box center [165, 165] width 54 height 15
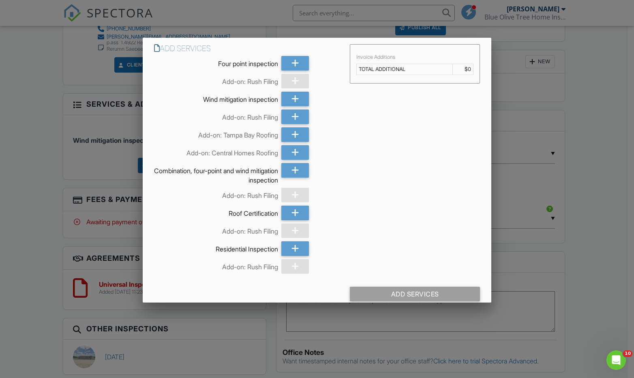
click at [291, 101] on icon at bounding box center [295, 99] width 8 height 15
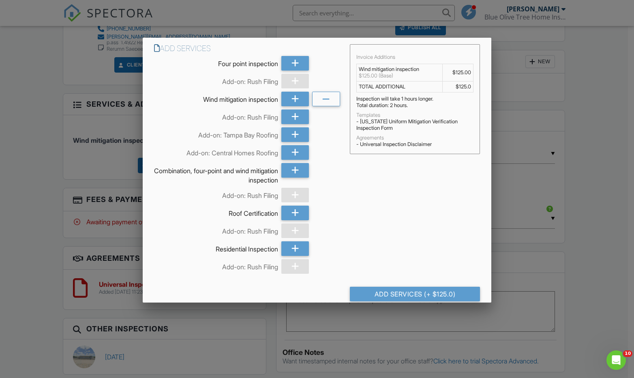
click at [291, 101] on icon at bounding box center [295, 99] width 8 height 15
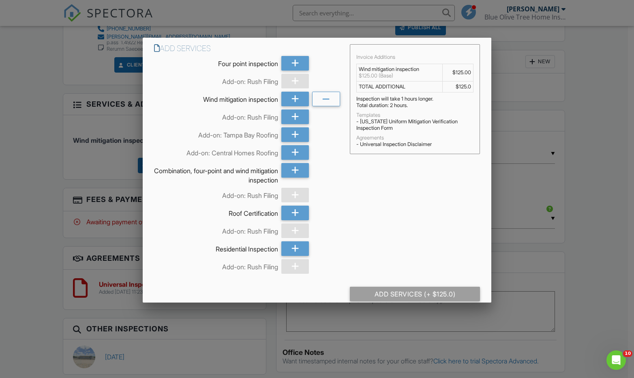
click at [291, 101] on icon at bounding box center [295, 99] width 8 height 15
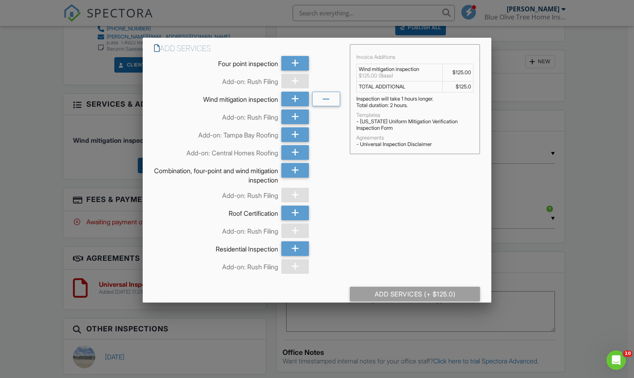
click at [291, 101] on icon at bounding box center [295, 99] width 8 height 15
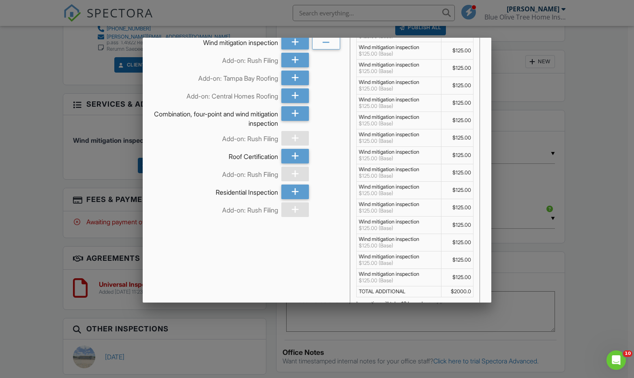
scroll to position [158, 0]
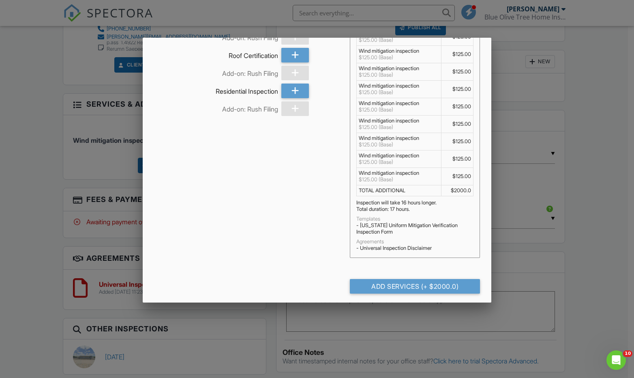
click at [429, 282] on div "Add Services (+ $2000.0)" at bounding box center [415, 286] width 130 height 15
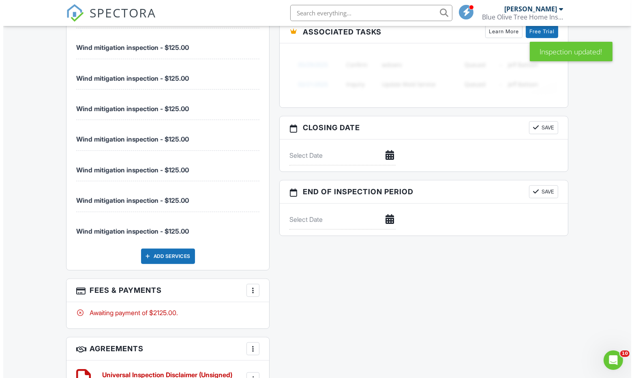
scroll to position [839, 0]
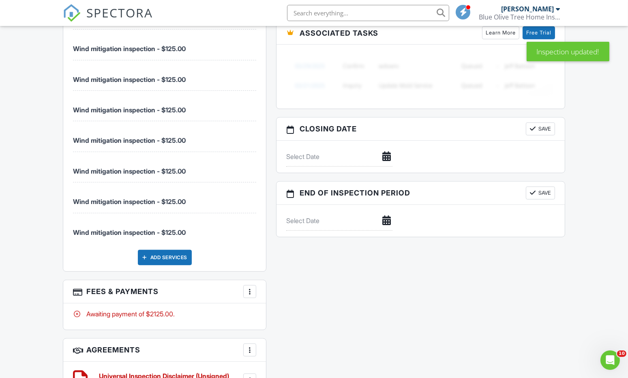
click at [249, 287] on div at bounding box center [250, 291] width 8 height 8
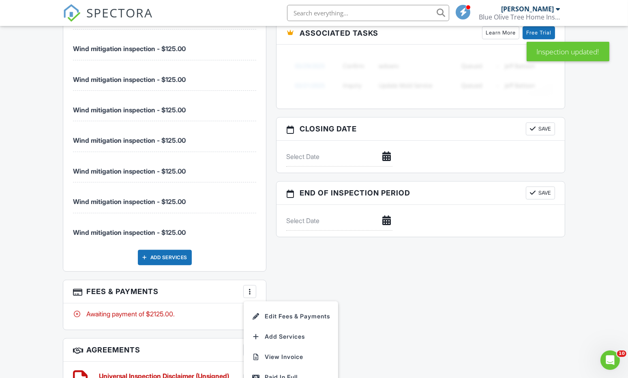
click at [173, 254] on div "Add Services" at bounding box center [165, 257] width 54 height 15
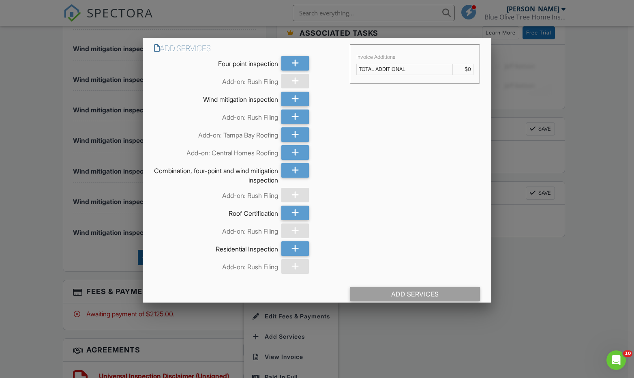
click at [28, 264] on div at bounding box center [317, 195] width 634 height 472
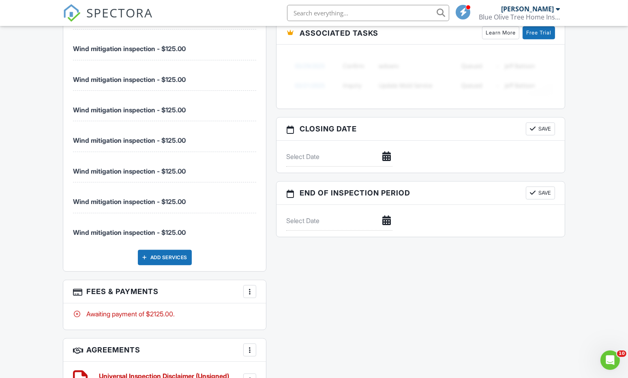
click at [252, 287] on div at bounding box center [250, 291] width 8 height 8
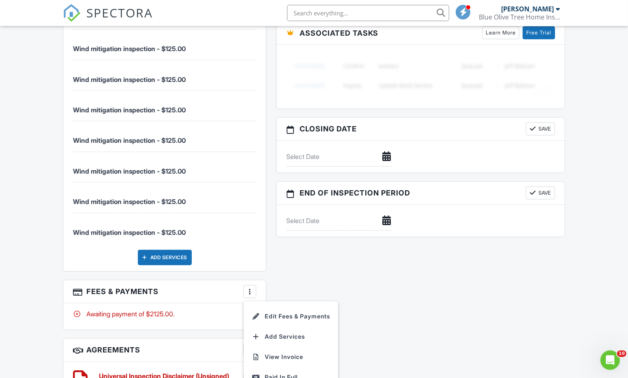
click at [266, 316] on li "Edit Fees & Payments" at bounding box center [290, 316] width 85 height 20
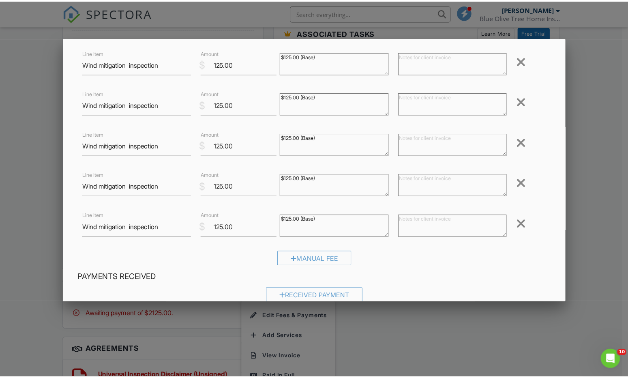
scroll to position [677, 0]
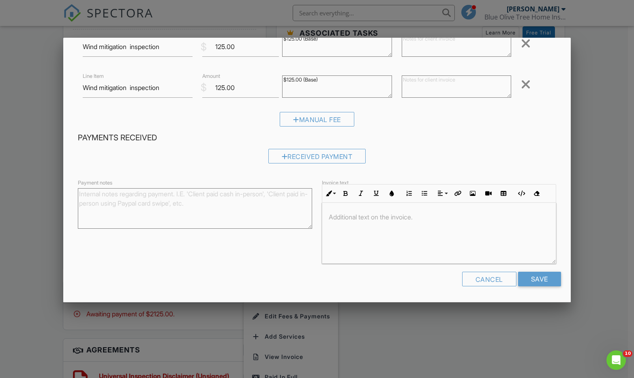
click at [425, 328] on div at bounding box center [317, 195] width 634 height 472
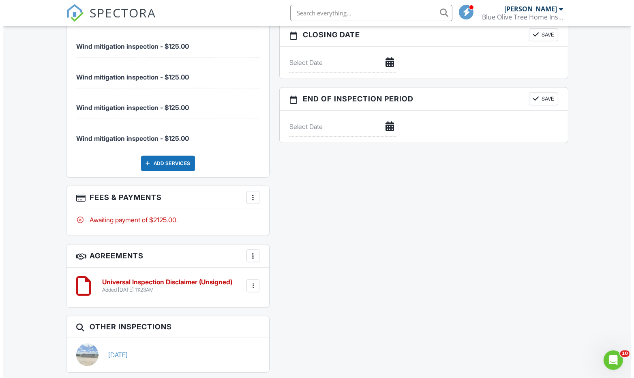
scroll to position [934, 0]
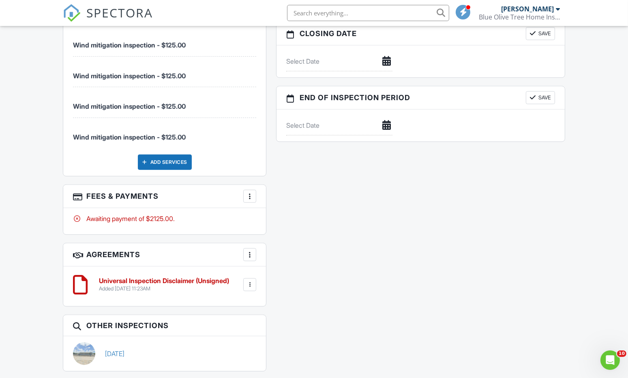
click at [251, 192] on div at bounding box center [250, 196] width 8 height 8
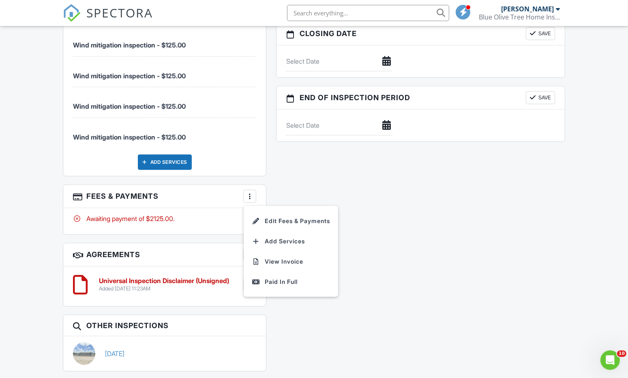
click at [263, 211] on li "Edit Fees & Payments" at bounding box center [290, 221] width 85 height 20
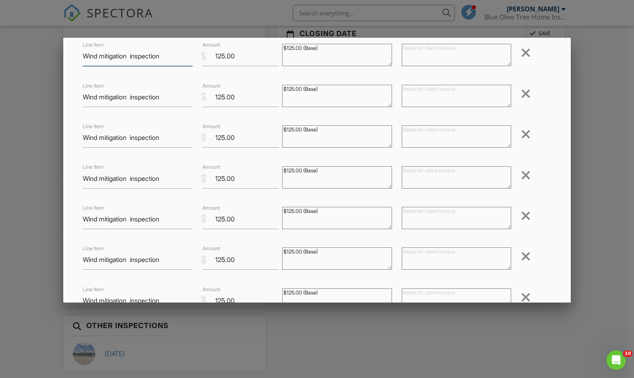
scroll to position [0, 0]
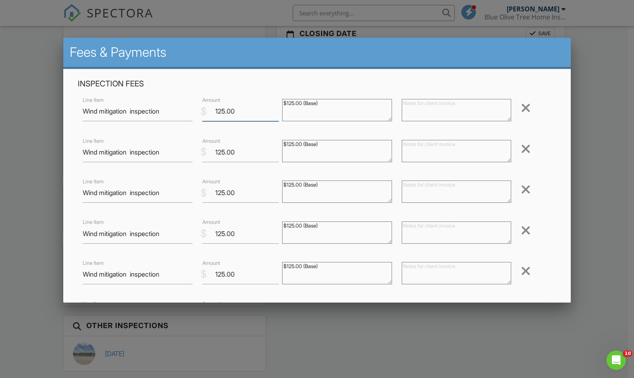
click at [220, 111] on input "125.00" at bounding box center [240, 111] width 77 height 20
click at [220, 111] on input "50" at bounding box center [240, 111] width 77 height 20
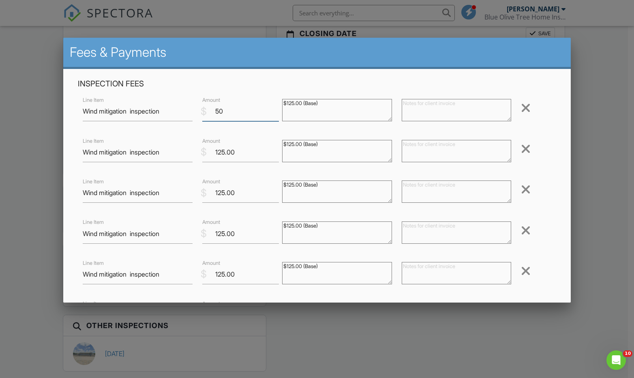
click at [220, 111] on input "50" at bounding box center [240, 111] width 77 height 20
type input "50"
paste input "5"
type input "50"
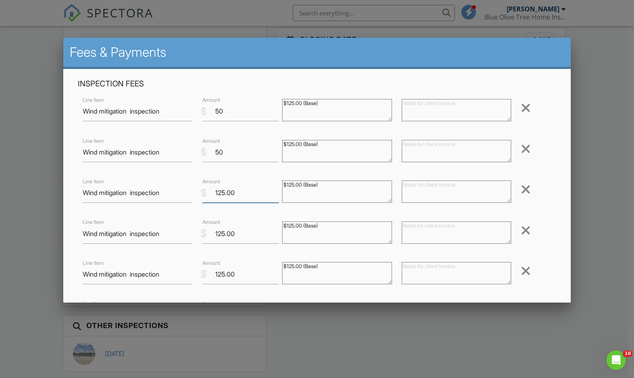
scroll to position [940, 0]
paste input "5"
type input "50"
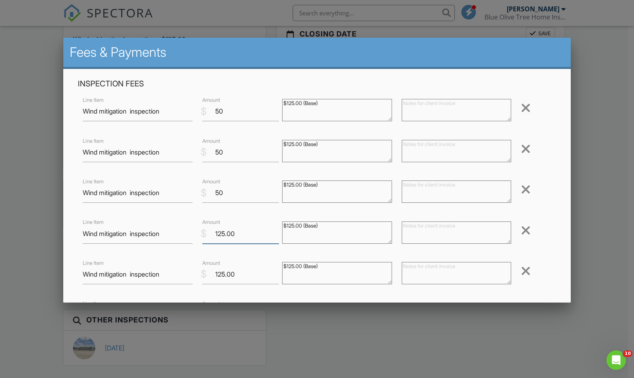
paste input "5"
type input "50"
paste input "5"
type input "50"
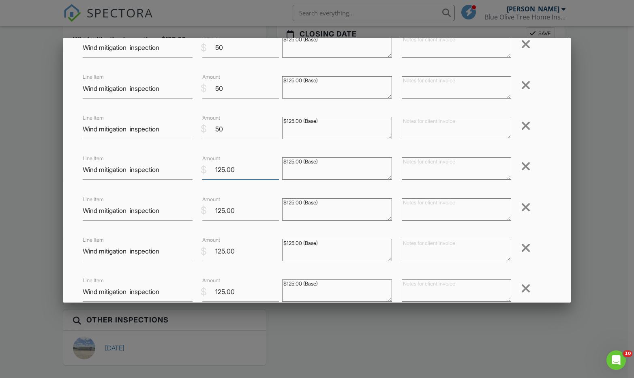
paste input "5"
type input "50"
paste input "5"
type input "50"
paste input "5"
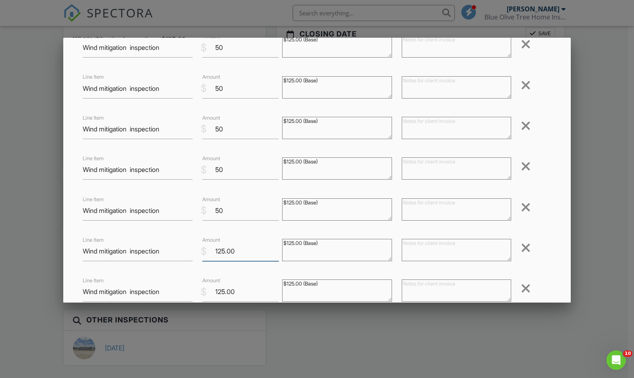
type input "50"
paste input "5"
type input "50"
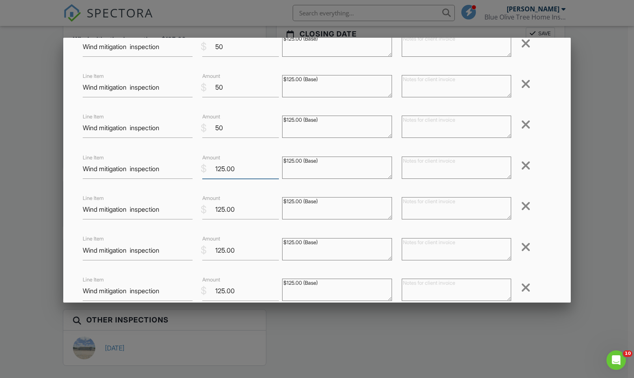
paste input "5"
type input "50"
paste input "5"
type input "50"
paste input "5"
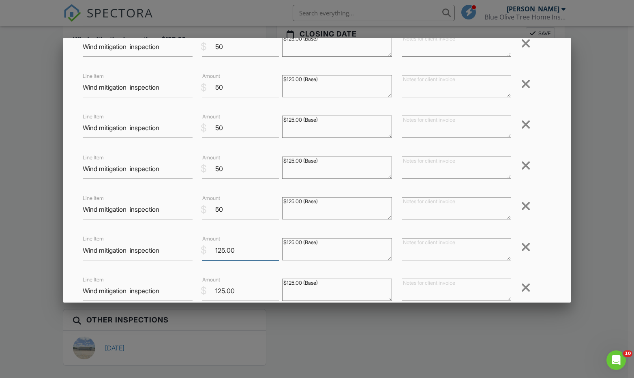
type input "50"
paste input "5"
type input "50"
paste input "5"
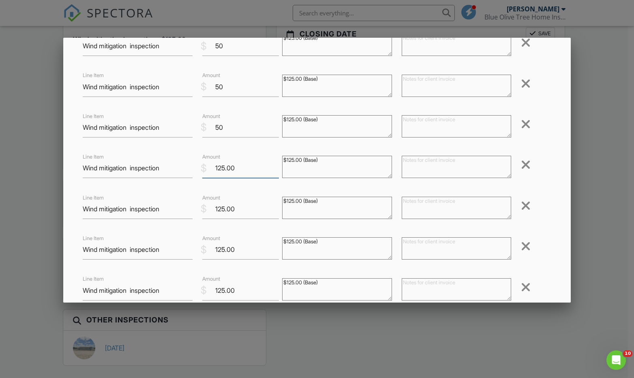
type input "50"
paste input "5"
type input "50"
paste input "5"
type input "50"
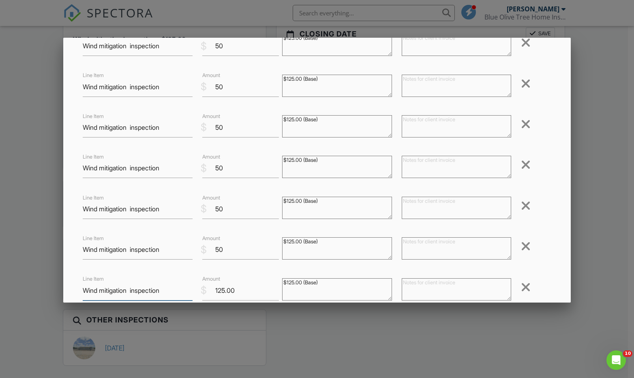
scroll to position [472, 0]
paste input "5"
type input "50"
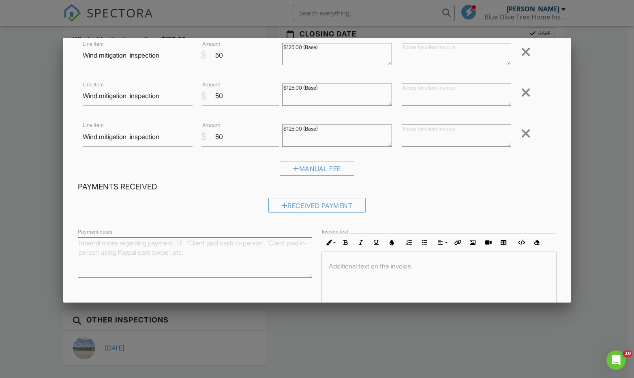
scroll to position [677, 0]
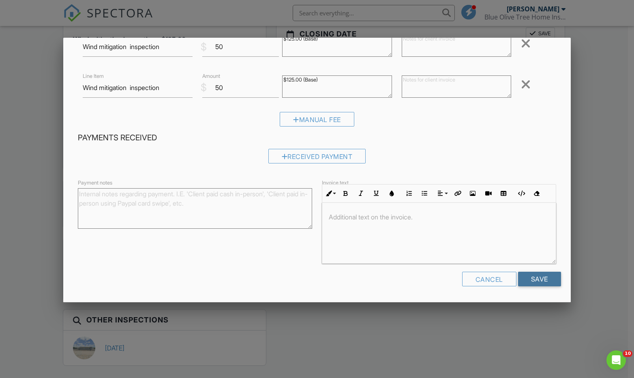
click at [524, 280] on input "Save" at bounding box center [539, 278] width 43 height 15
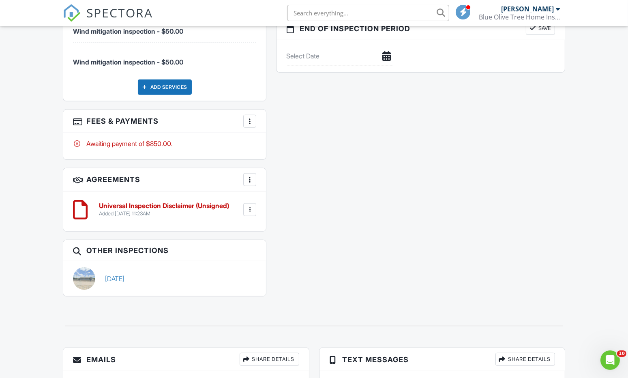
scroll to position [899, 0]
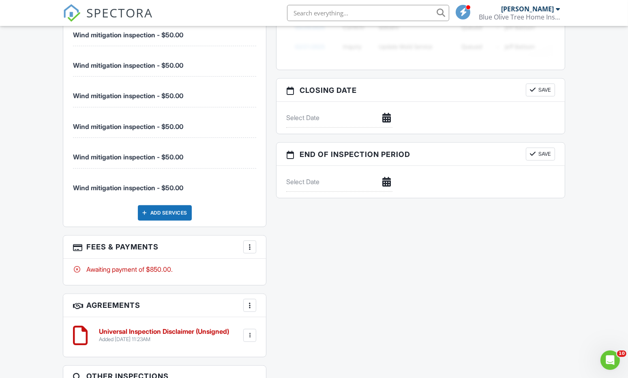
scroll to position [923, 0]
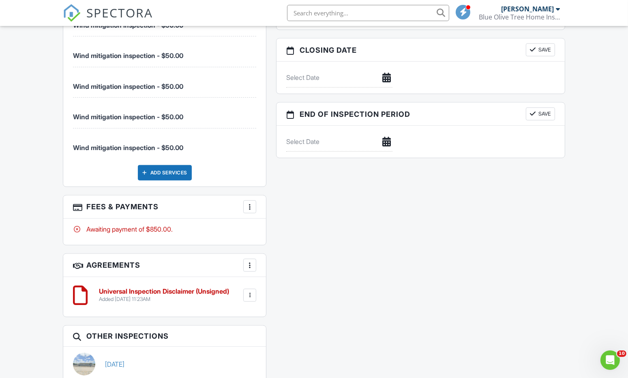
click at [246, 261] on div at bounding box center [250, 265] width 8 height 8
click at [209, 299] on div "Universal Inspection Disclaimer (Unsigned) Added 08/28/2025 11:23AM Edit File D…" at bounding box center [164, 295] width 183 height 24
click at [251, 291] on div at bounding box center [250, 295] width 8 height 8
click at [221, 352] on li "Delete" at bounding box center [228, 358] width 46 height 20
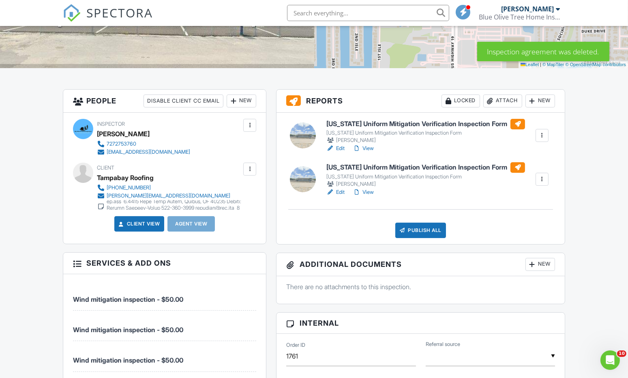
click at [541, 133] on div at bounding box center [542, 135] width 8 height 8
click at [514, 215] on link "Delete" at bounding box center [515, 214] width 60 height 9
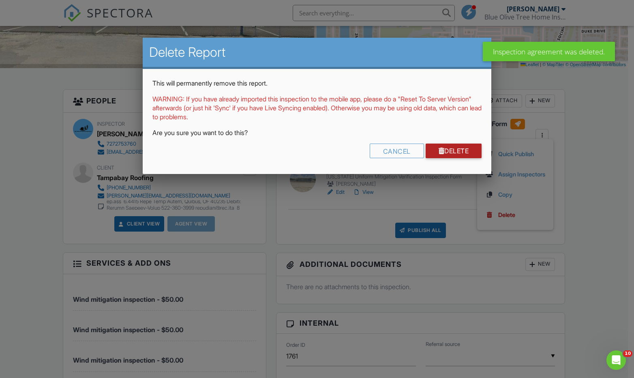
click at [453, 152] on link "Delete" at bounding box center [453, 150] width 56 height 15
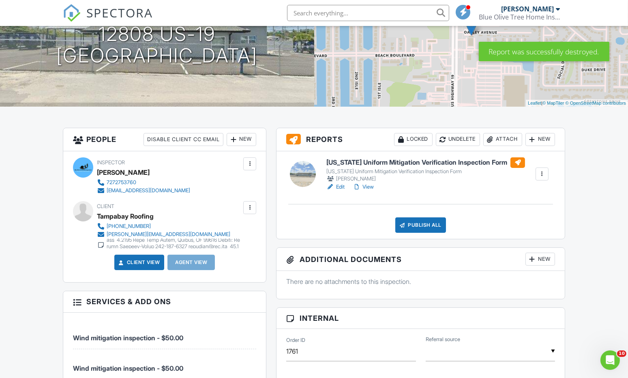
click at [544, 173] on div at bounding box center [542, 174] width 8 height 8
click at [517, 250] on link "Delete" at bounding box center [515, 253] width 60 height 9
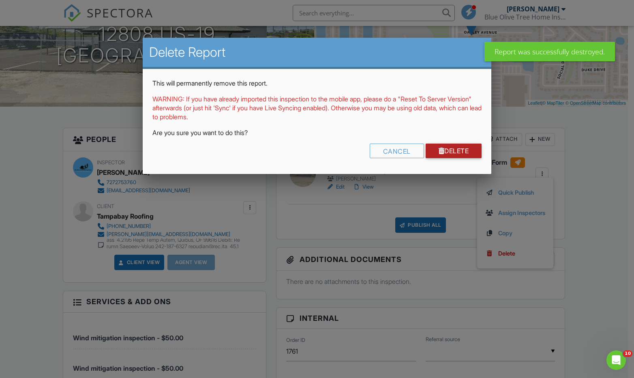
click at [448, 153] on link "Delete" at bounding box center [453, 150] width 56 height 15
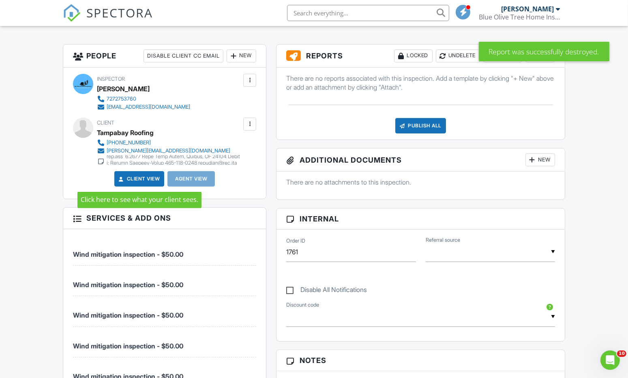
click at [153, 176] on link "Client View" at bounding box center [138, 179] width 43 height 8
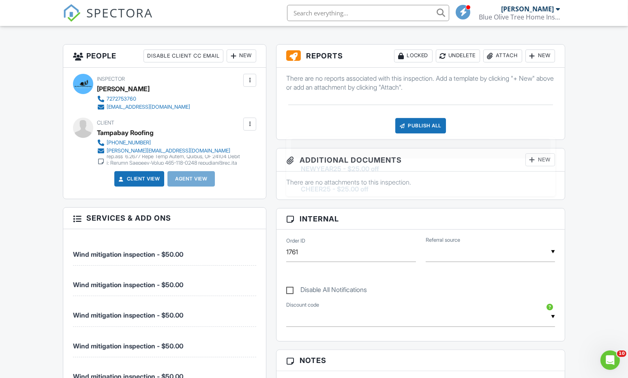
click at [470, 310] on input "text" at bounding box center [420, 317] width 269 height 20
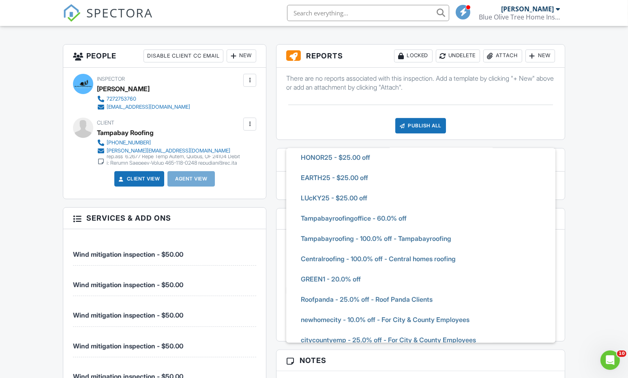
scroll to position [200, 0]
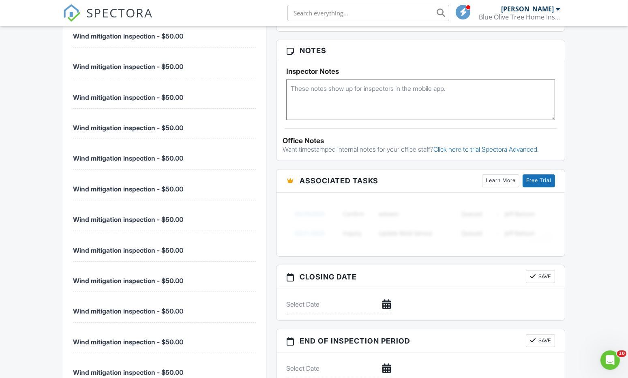
scroll to position [550, 0]
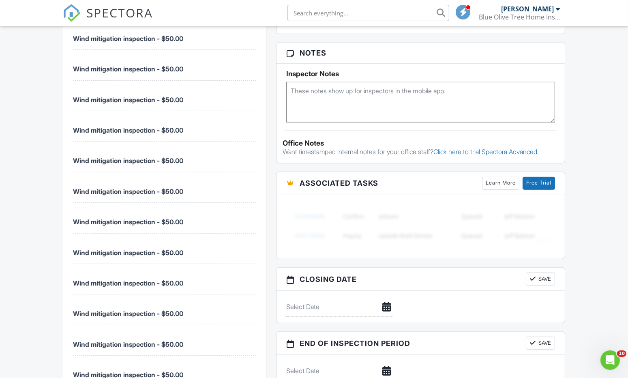
click at [316, 94] on textarea at bounding box center [420, 102] width 269 height 41
paste textarea "50"
type textarea "5"
click at [361, 106] on textarea at bounding box center [420, 102] width 269 height 41
paste textarea "0.0682 Loremip Dolor Sit, Ametco, AD 91261 Elitse: Doeiu Tempor 855-996-7155 in…"
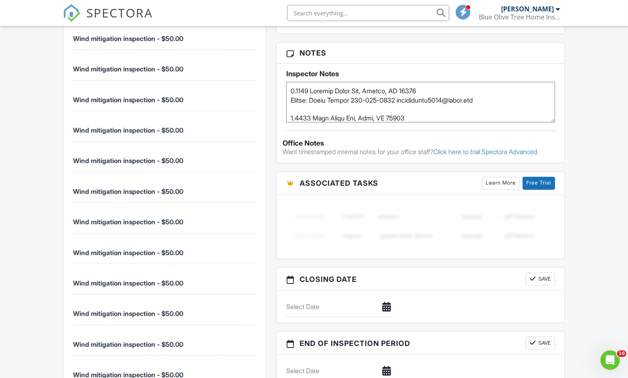
scroll to position [417, 0]
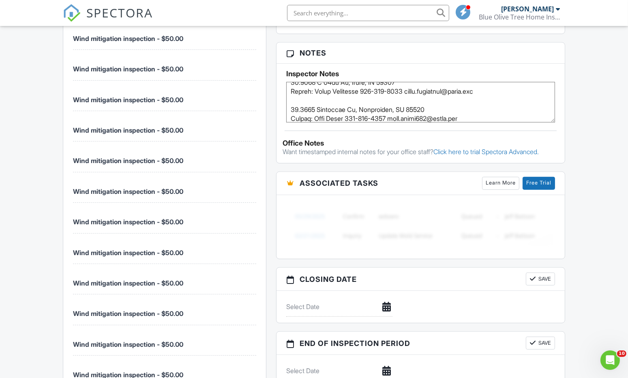
type textarea "0.0682 Loremip Dolor Sit, Ametco, AD 91261 Elitse: Doeiu Tempor 855-996-7155 in…"
click at [593, 127] on div "Dashboard Calendar Inspections Unconfirmed Templates Email Queue Contacts Metri…" at bounding box center [314, 132] width 628 height 1312
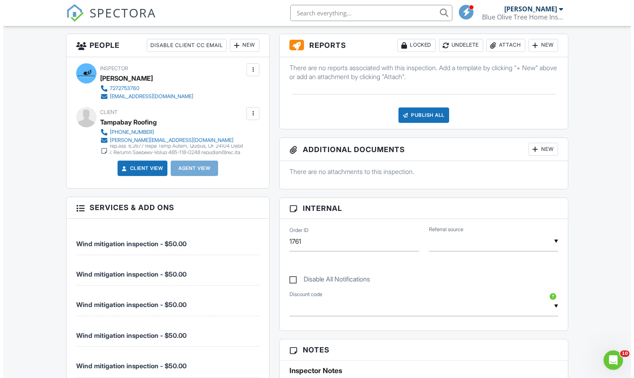
scroll to position [257, 0]
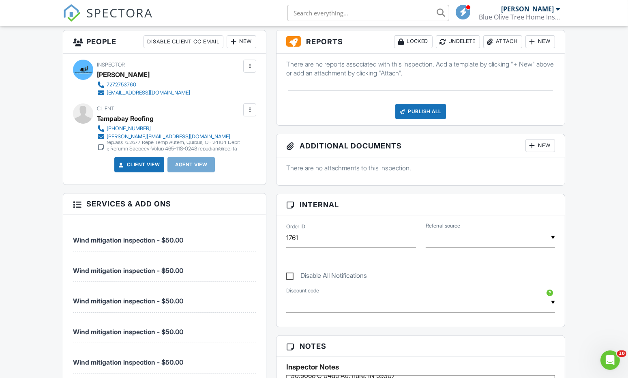
click at [143, 163] on link "Client View" at bounding box center [138, 164] width 43 height 8
click at [253, 109] on div at bounding box center [250, 110] width 8 height 8
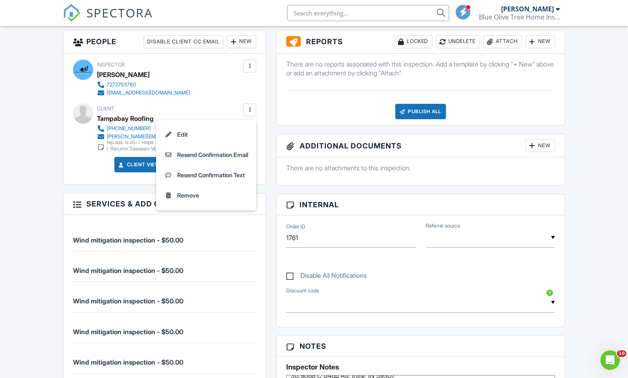
click at [212, 137] on li "Edit" at bounding box center [206, 134] width 90 height 20
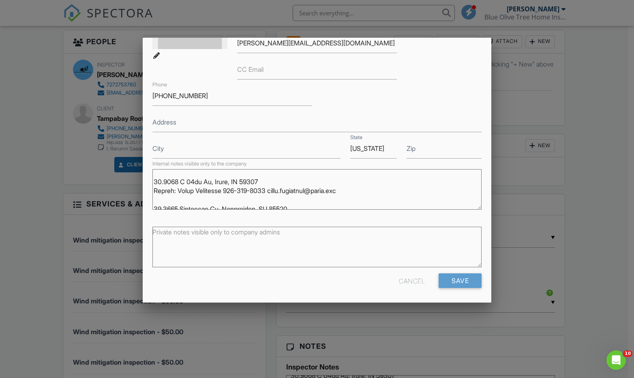
scroll to position [415, 0]
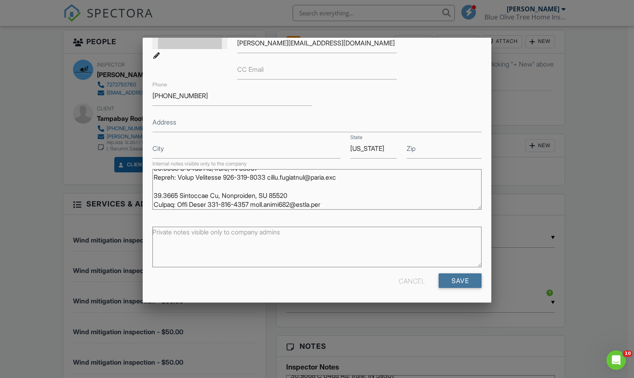
click at [459, 278] on input "Save" at bounding box center [459, 280] width 43 height 15
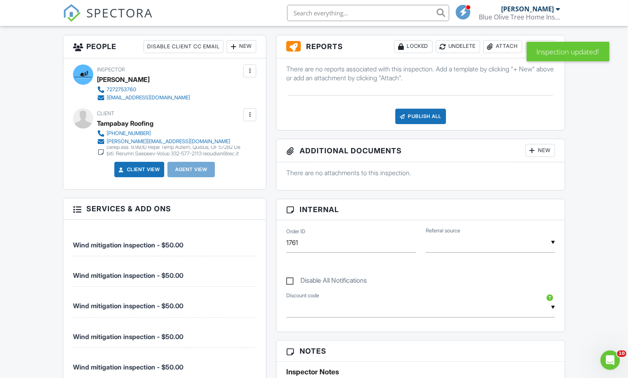
click at [146, 167] on link "Client View" at bounding box center [138, 169] width 43 height 8
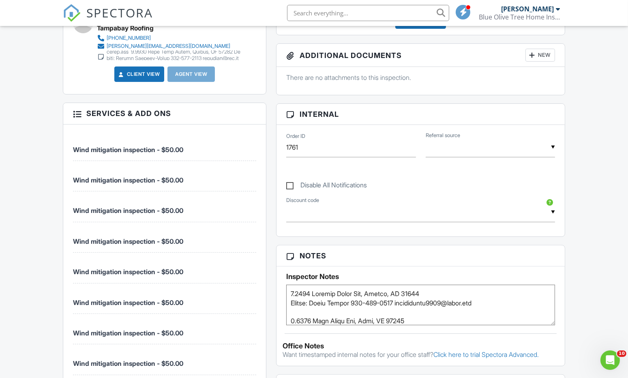
scroll to position [338, 0]
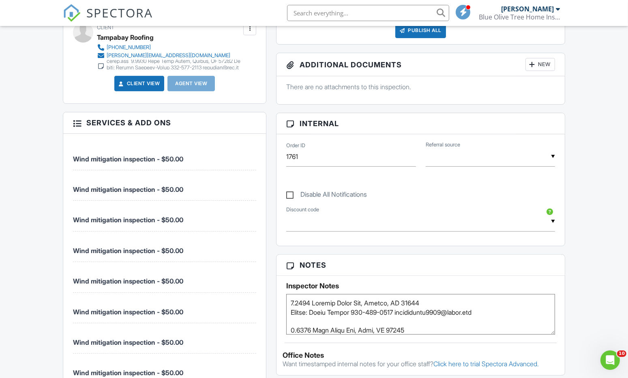
click at [541, 63] on div "New" at bounding box center [540, 64] width 30 height 13
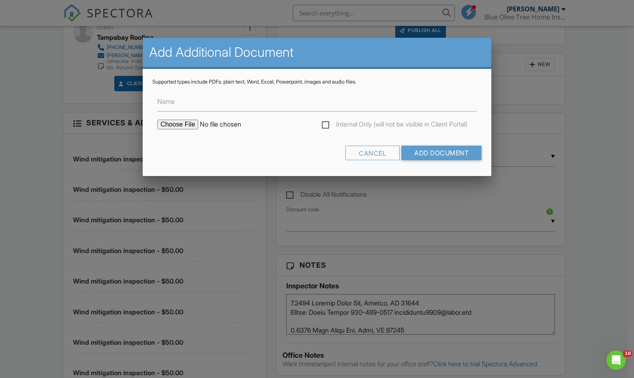
click at [542, 81] on div at bounding box center [317, 195] width 634 height 472
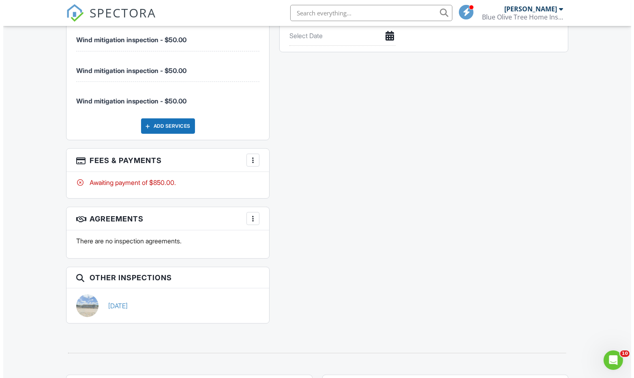
scroll to position [883, 0]
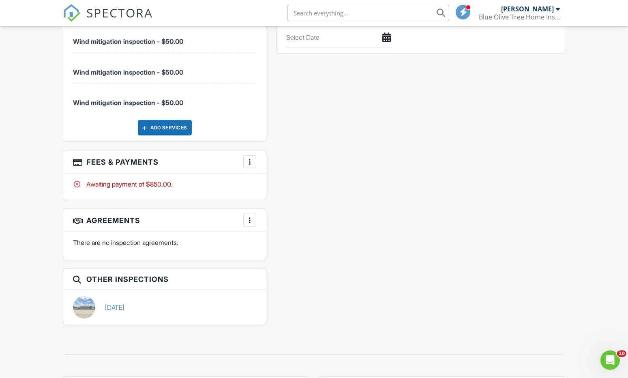
click at [251, 158] on div at bounding box center [250, 162] width 8 height 8
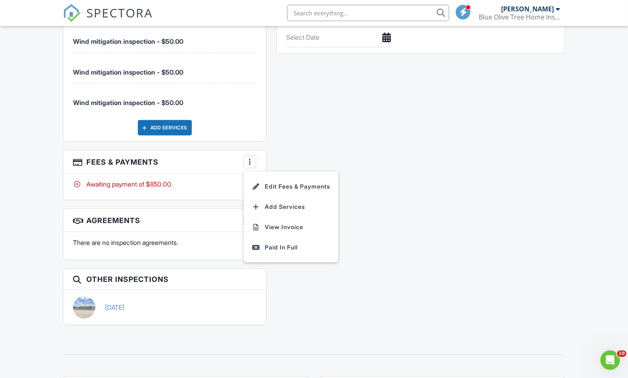
click at [274, 186] on li "Edit Fees & Payments" at bounding box center [290, 186] width 85 height 20
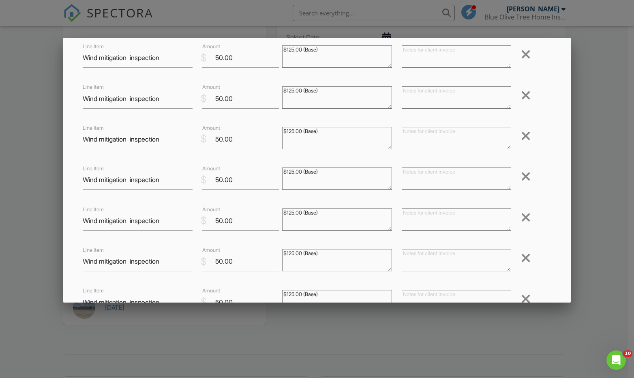
scroll to position [677, 0]
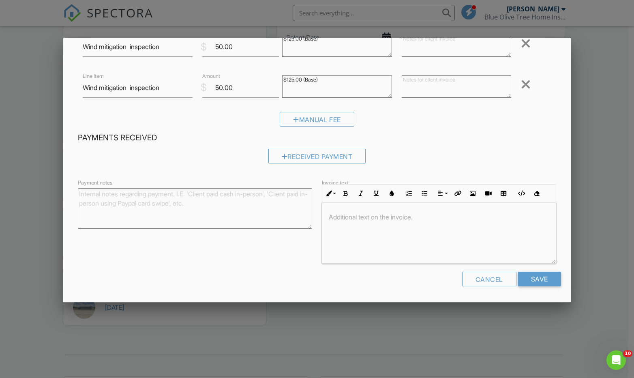
click at [139, 196] on textarea "Payment notes" at bounding box center [195, 208] width 234 height 41
paste textarea "0.0682 Loremip Dolor Sit, Ametco, AD 91261 Elitse: Doeiu Tempor 855-996-7155 in…"
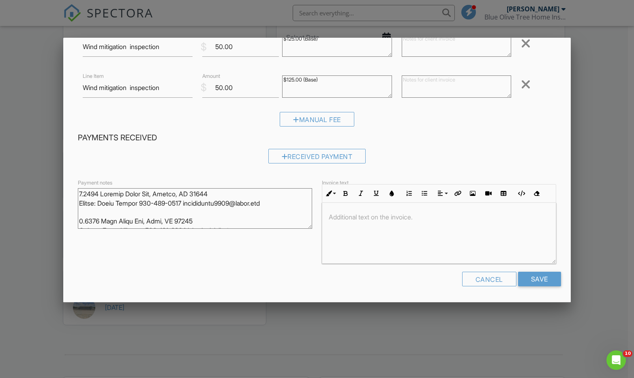
scroll to position [414, 0]
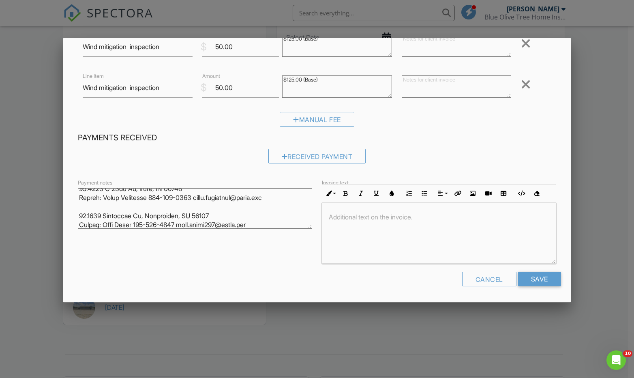
type textarea "0.0682 Loremip Dolor Sit, Ametco, AD 91261 Elitse: Doeiu Tempor 855-996-7155 in…"
click at [357, 221] on p at bounding box center [439, 216] width 220 height 9
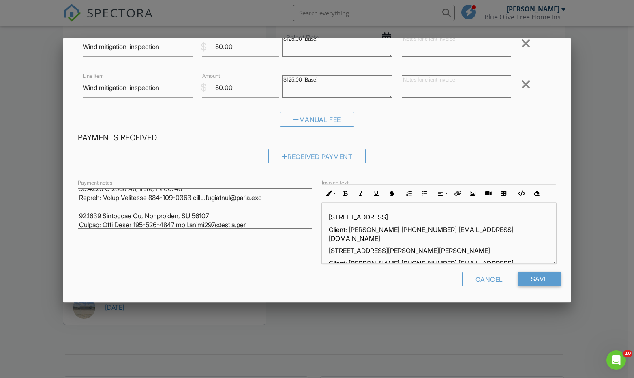
scroll to position [364, 0]
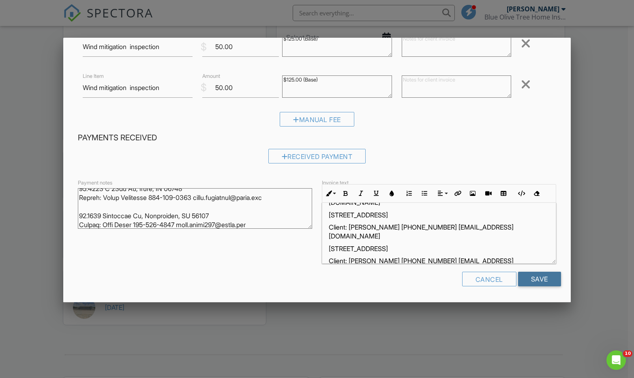
click at [535, 280] on input "Save" at bounding box center [539, 278] width 43 height 15
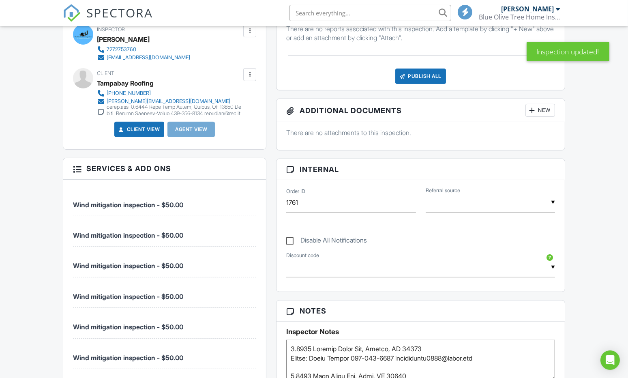
click at [141, 126] on link "Client View" at bounding box center [138, 129] width 43 height 8
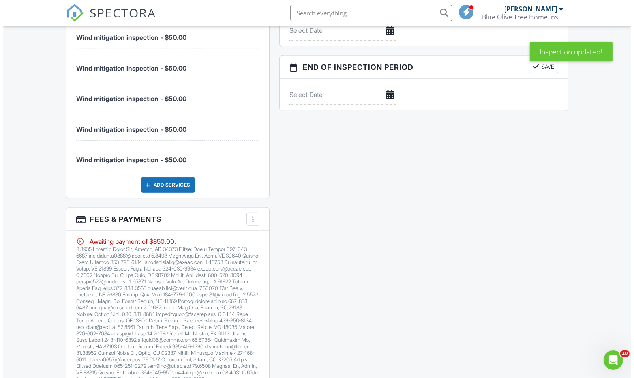
scroll to position [828, 0]
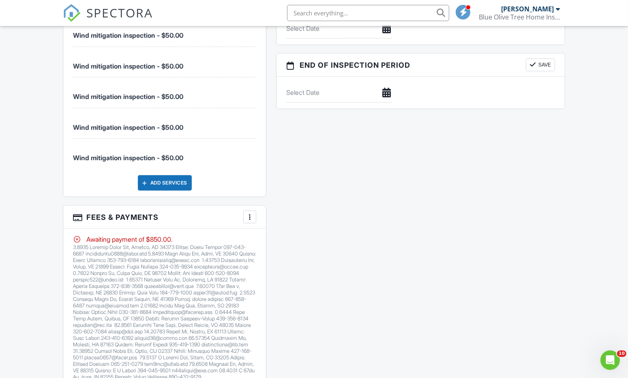
click at [249, 213] on div at bounding box center [250, 217] width 8 height 8
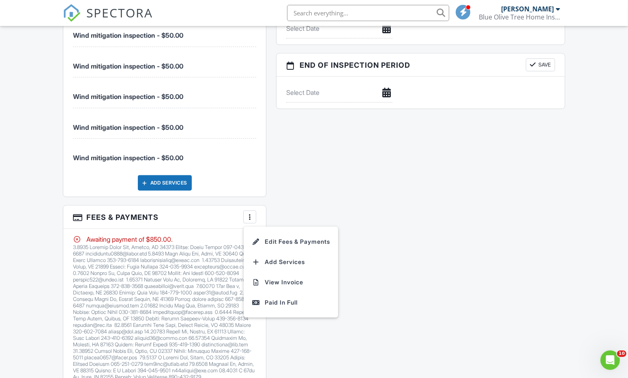
click at [273, 240] on li "Edit Fees & Payments" at bounding box center [290, 241] width 85 height 20
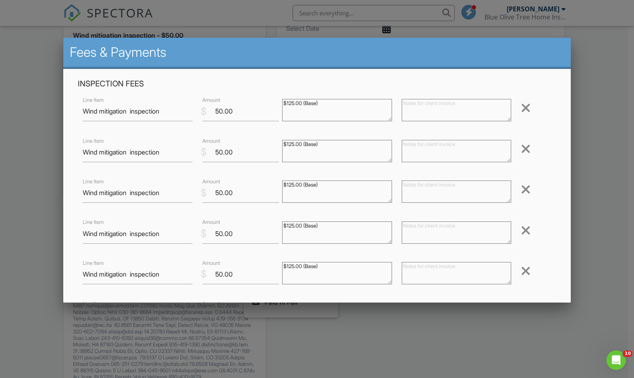
click at [521, 106] on div at bounding box center [526, 107] width 10 height 13
click at [521, 142] on div at bounding box center [526, 148] width 10 height 13
click at [521, 106] on div at bounding box center [526, 107] width 10 height 13
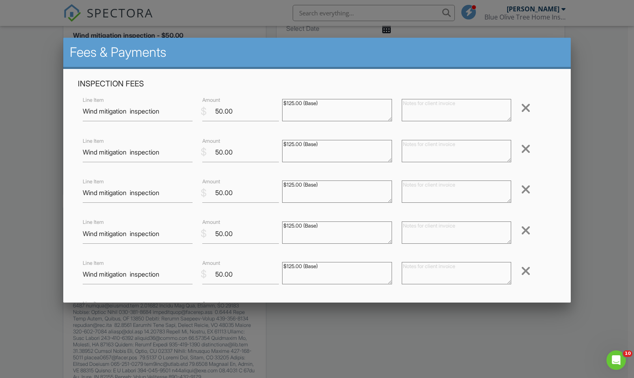
click at [521, 142] on div at bounding box center [526, 148] width 10 height 13
click at [521, 106] on div at bounding box center [526, 107] width 10 height 13
click at [521, 142] on div at bounding box center [526, 148] width 10 height 13
click at [521, 106] on div at bounding box center [526, 107] width 10 height 13
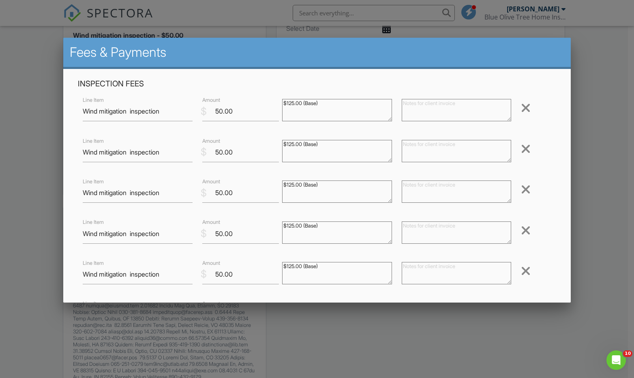
click at [521, 142] on div at bounding box center [526, 148] width 10 height 13
click at [521, 106] on div at bounding box center [526, 107] width 10 height 13
click at [521, 142] on div at bounding box center [526, 148] width 10 height 13
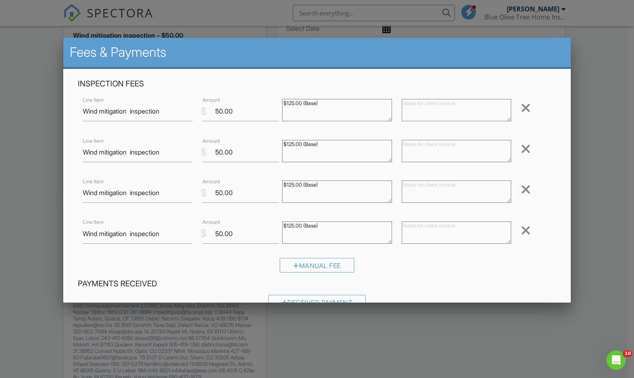
click at [521, 106] on div at bounding box center [526, 107] width 10 height 13
click at [521, 142] on div at bounding box center [526, 148] width 10 height 13
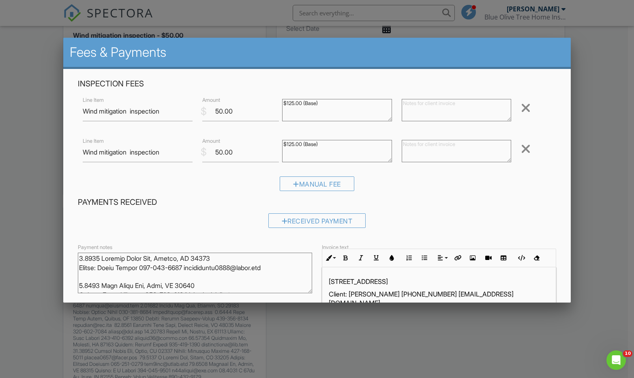
click at [521, 106] on div at bounding box center [526, 107] width 10 height 13
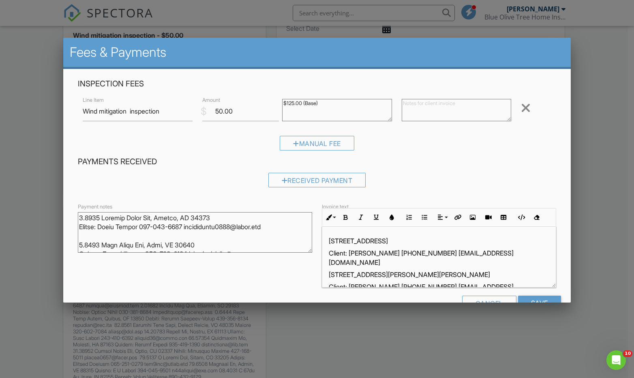
click at [521, 106] on div at bounding box center [526, 107] width 10 height 13
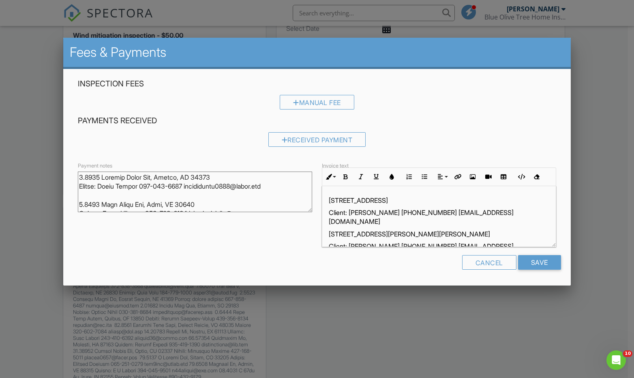
click at [627, 120] on div at bounding box center [317, 195] width 634 height 472
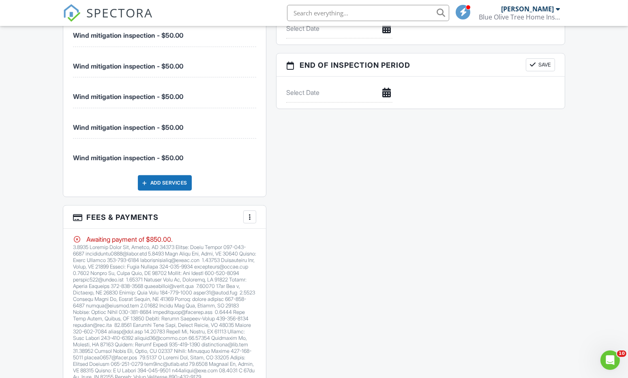
click at [253, 214] on div at bounding box center [250, 217] width 8 height 8
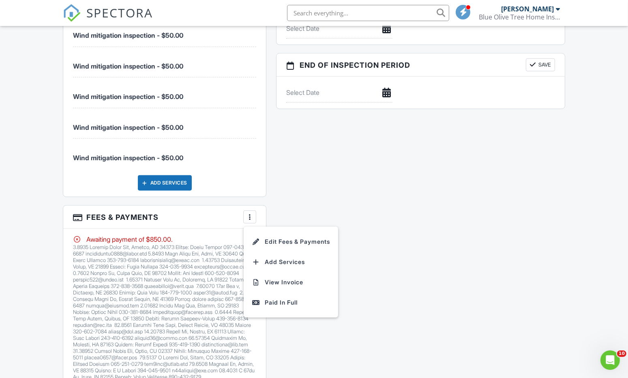
click at [276, 235] on li "Edit Fees & Payments" at bounding box center [290, 241] width 85 height 20
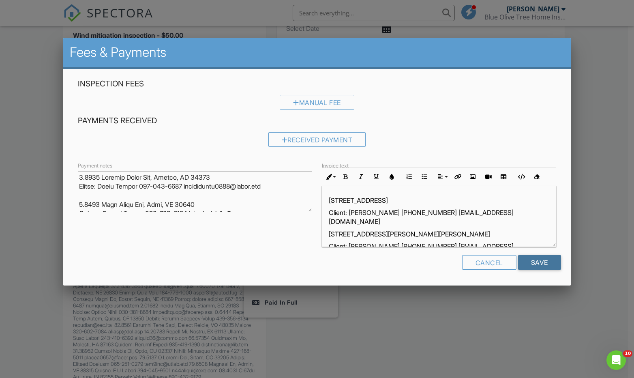
click at [544, 257] on input "Save" at bounding box center [539, 262] width 43 height 15
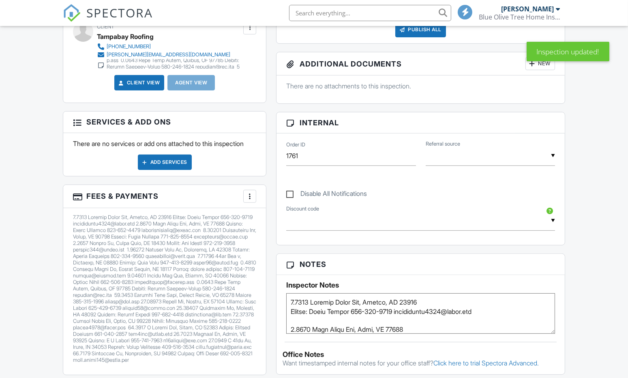
scroll to position [339, 0]
click at [503, 222] on input "text" at bounding box center [420, 221] width 269 height 20
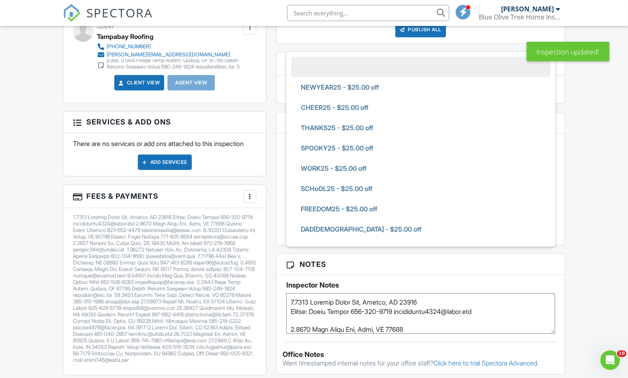
scroll to position [170, 0]
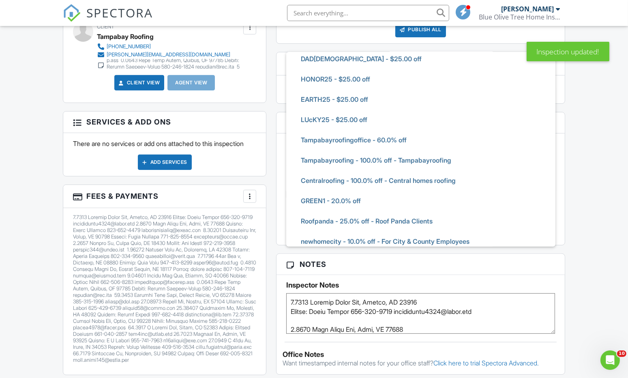
click at [455, 141] on li "Tampabayroofingoffice - 60.0% off" at bounding box center [420, 140] width 259 height 20
type input "Tampabayroofingoffice - 60.0% off"
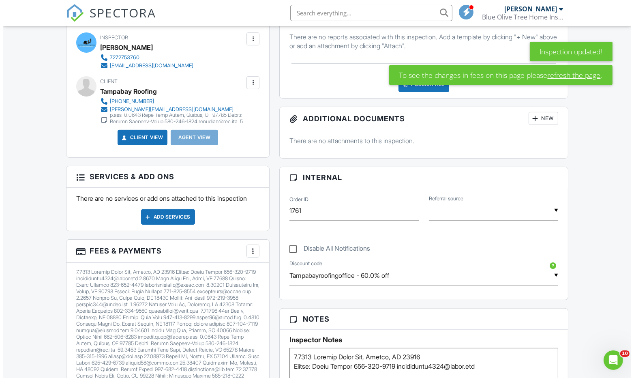
scroll to position [284, 0]
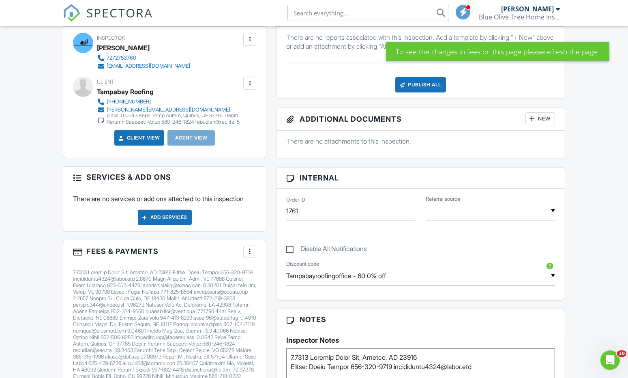
click at [168, 213] on div "Add Services" at bounding box center [165, 216] width 54 height 15
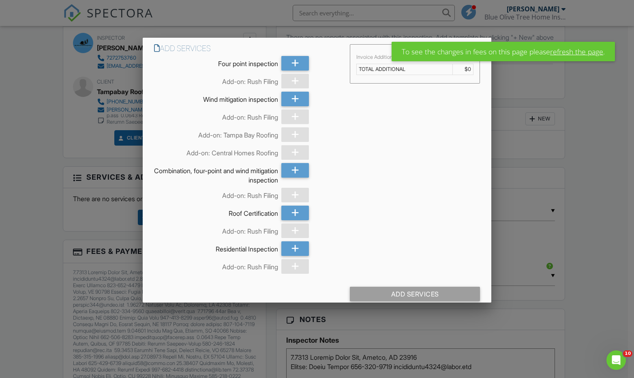
click at [283, 97] on div at bounding box center [295, 99] width 28 height 15
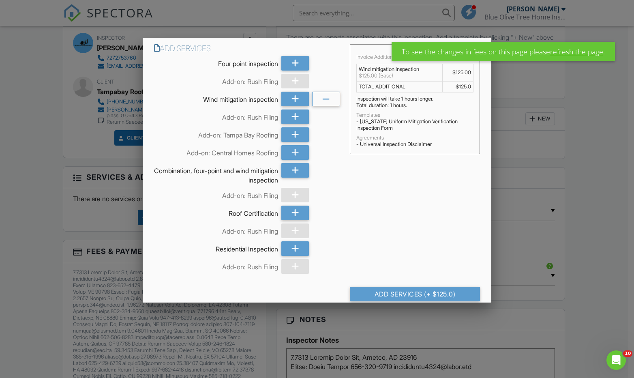
click at [283, 97] on div at bounding box center [295, 99] width 28 height 15
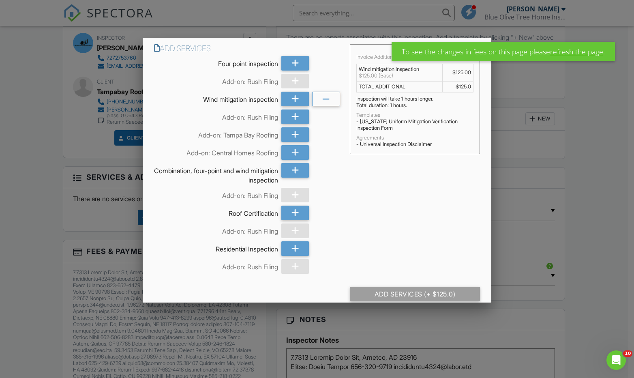
click at [283, 97] on div at bounding box center [295, 99] width 28 height 15
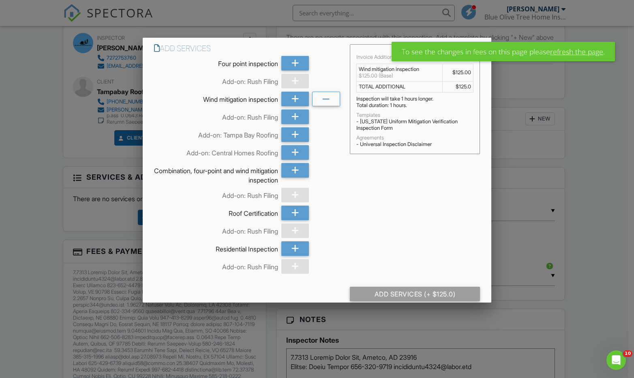
click at [283, 97] on div at bounding box center [295, 99] width 28 height 15
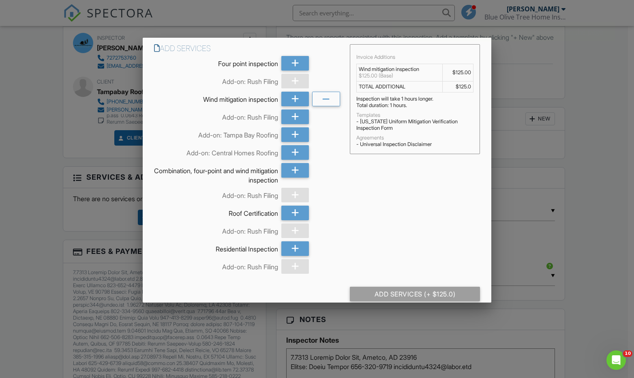
click at [283, 97] on div at bounding box center [295, 99] width 28 height 15
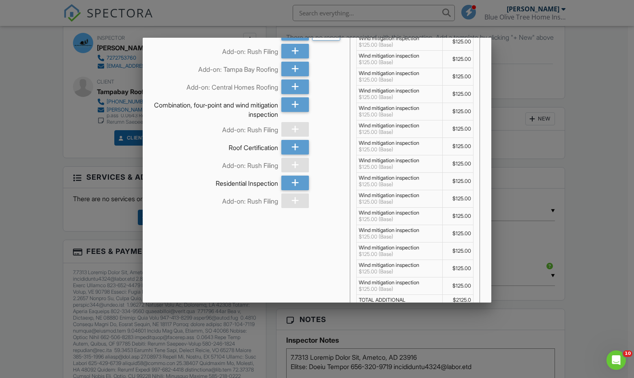
scroll to position [175, 0]
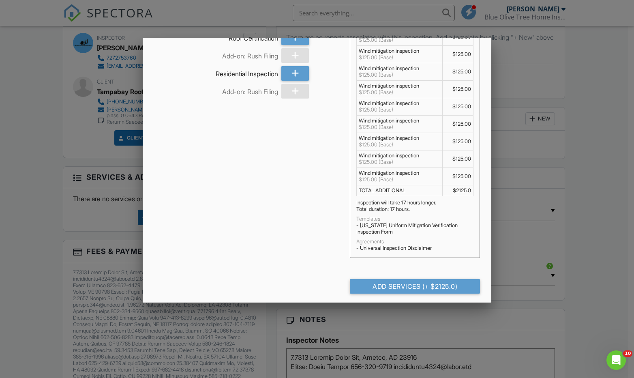
click at [435, 279] on div "Add Services (+ $2125.0)" at bounding box center [415, 286] width 130 height 15
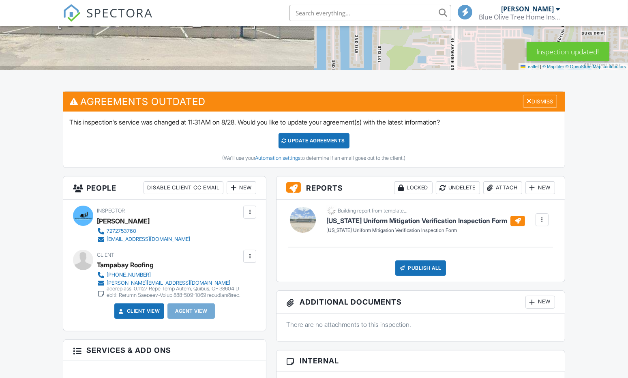
click at [543, 218] on div at bounding box center [542, 220] width 8 height 8
click at [538, 236] on div "Delete" at bounding box center [536, 240] width 17 height 9
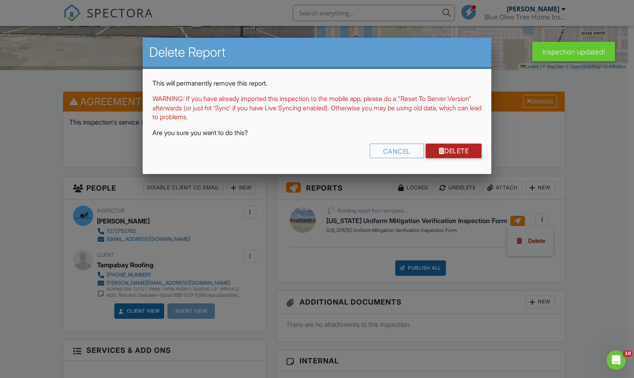
click at [472, 154] on link "Delete" at bounding box center [453, 150] width 56 height 15
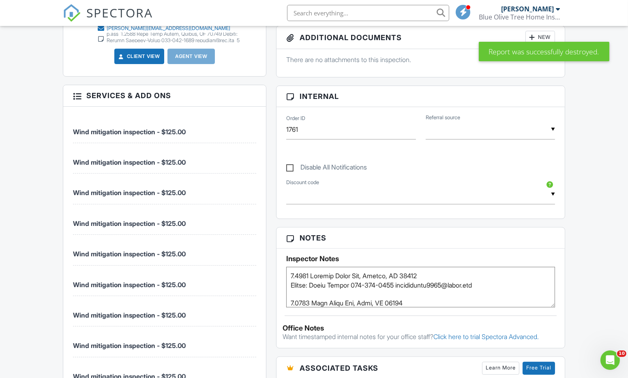
scroll to position [364, 0]
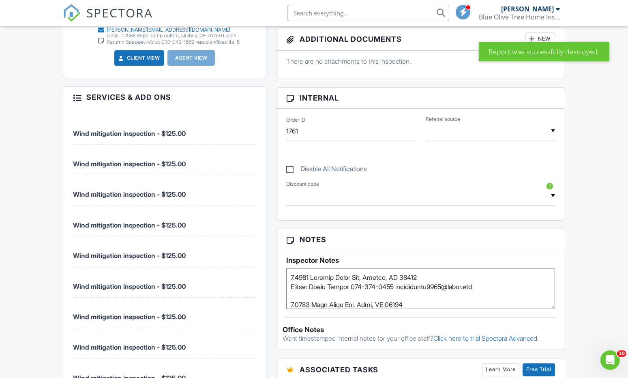
click at [548, 196] on input "text" at bounding box center [420, 196] width 269 height 20
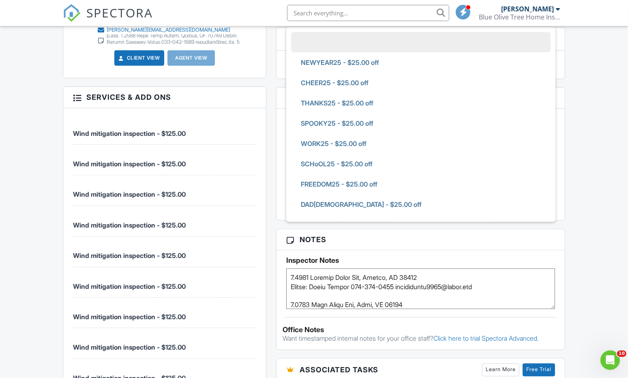
scroll to position [170, 0]
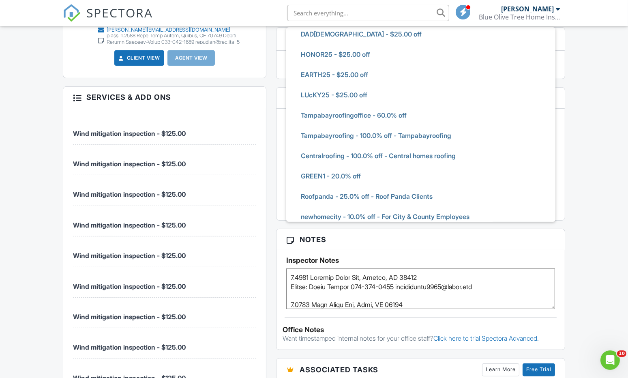
click at [436, 115] on li "Tampabayroofingoffice - 60.0% off" at bounding box center [420, 115] width 259 height 20
type input "Tampabayroofingoffice - 60.0% off"
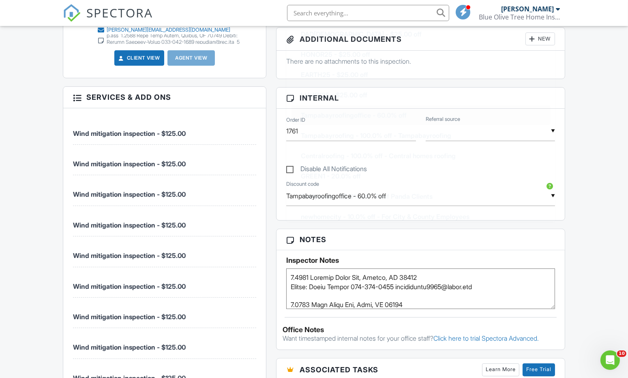
scroll to position [0, 0]
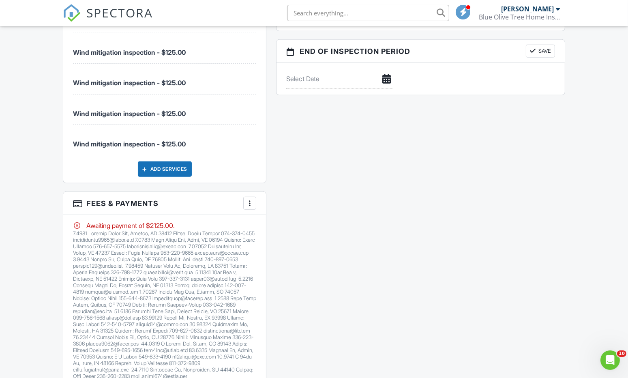
scroll to position [864, 0]
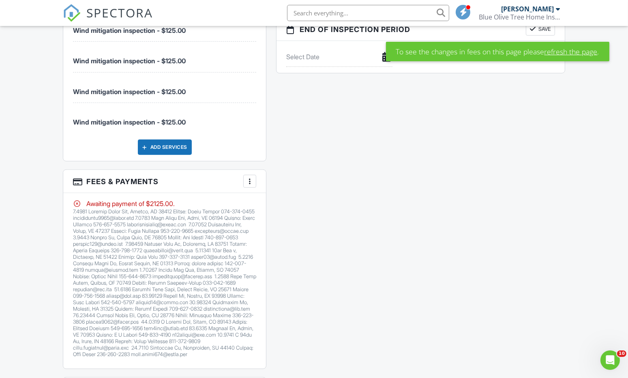
click at [586, 51] on link "refresh the page" at bounding box center [570, 51] width 53 height 11
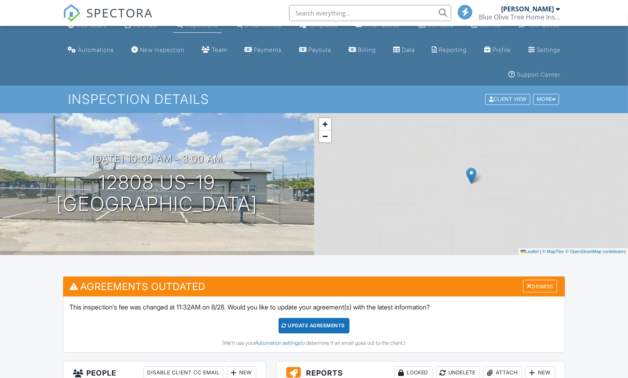
click at [540, 281] on div "Dismiss" at bounding box center [540, 286] width 34 height 13
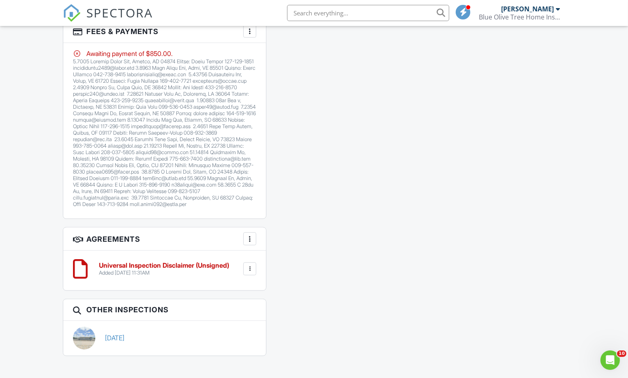
click at [254, 275] on div at bounding box center [249, 268] width 13 height 13
click at [224, 334] on li "Delete" at bounding box center [228, 331] width 46 height 20
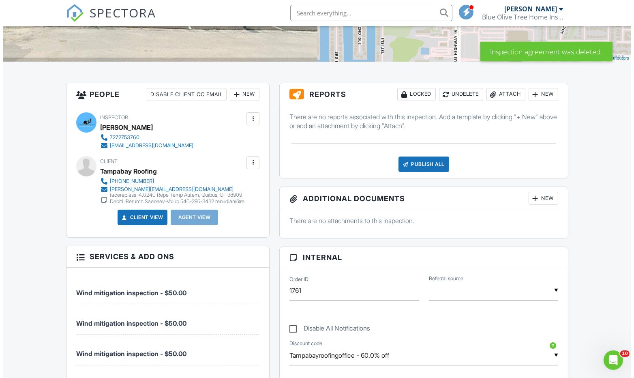
scroll to position [208, 0]
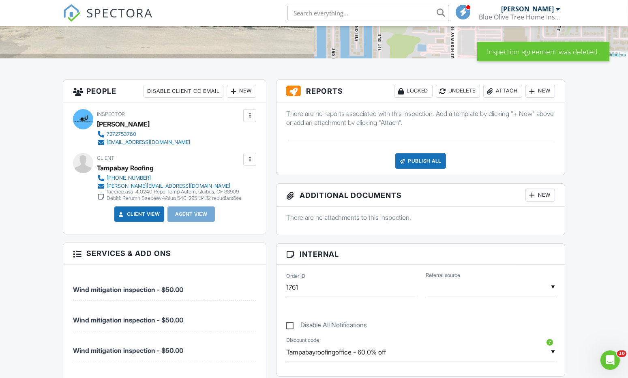
click at [419, 165] on div "Publish All" at bounding box center [420, 160] width 51 height 15
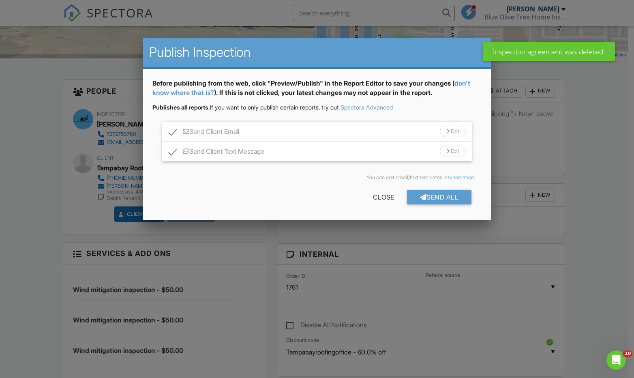
click at [435, 194] on div "Send All" at bounding box center [439, 197] width 65 height 15
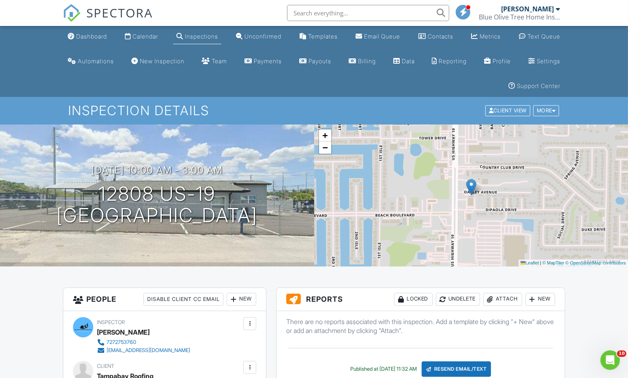
click at [92, 46] on li "Dashboard" at bounding box center [87, 36] width 49 height 21
click at [83, 41] on link "Dashboard" at bounding box center [87, 36] width 46 height 15
